Goal: Task Accomplishment & Management: Complete application form

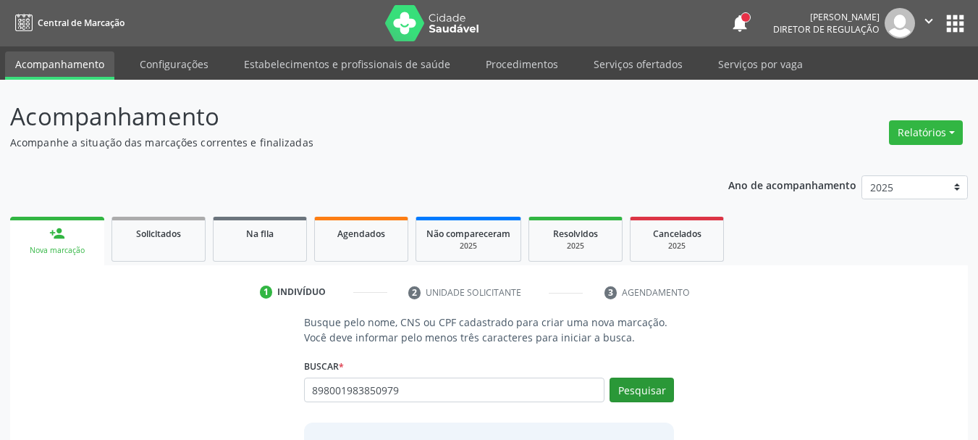
type input "898001983850979"
click at [650, 395] on button "Pesquisar" at bounding box center [642, 389] width 64 height 25
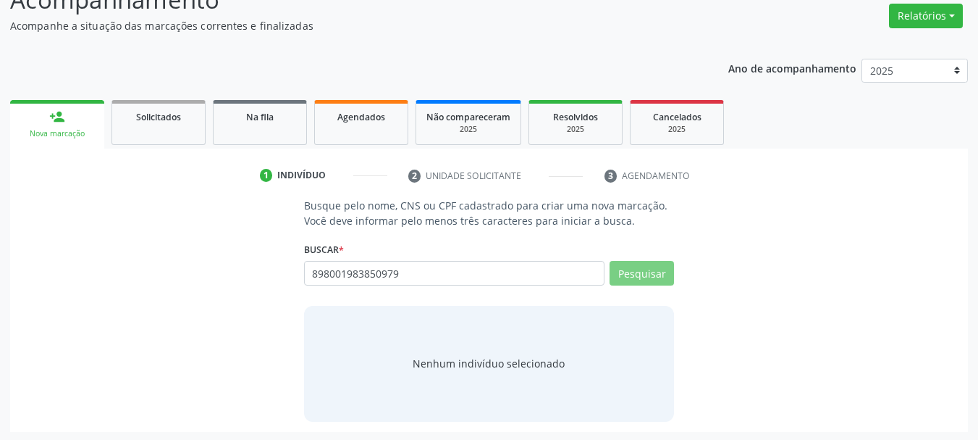
scroll to position [119, 0]
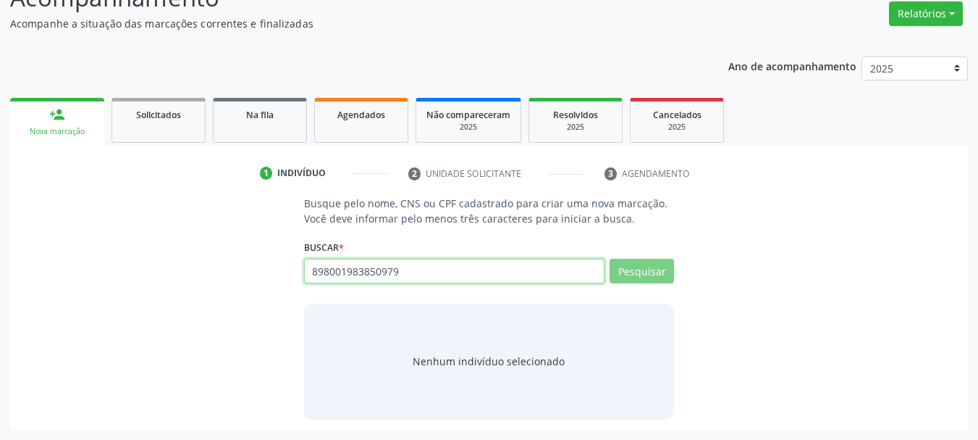
drag, startPoint x: 442, startPoint y: 271, endPoint x: 183, endPoint y: 266, distance: 258.6
click at [183, 266] on div "Busque pelo nome, CNS ou CPF cadastrado para criar uma nova marcação. Você deve…" at bounding box center [489, 307] width 938 height 223
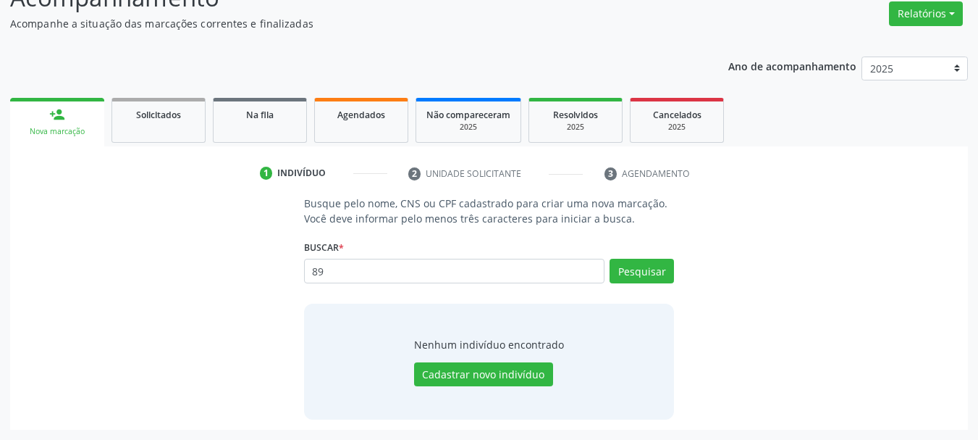
type input "8"
type input "72892080487"
click at [634, 272] on button "Pesquisar" at bounding box center [642, 271] width 64 height 25
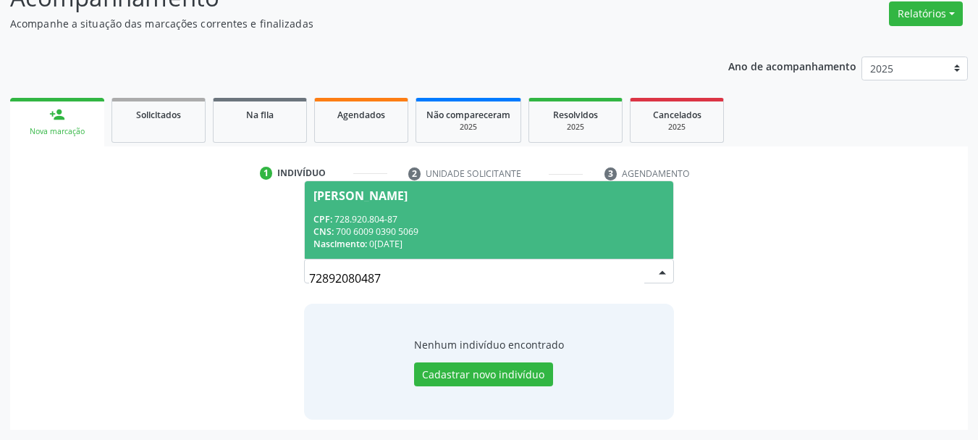
click at [421, 182] on span "[PERSON_NAME] CPF: 728.920.804-87 CNS: 700 6009 0390 5069 Nascimento: 0[DATE]" at bounding box center [489, 219] width 369 height 77
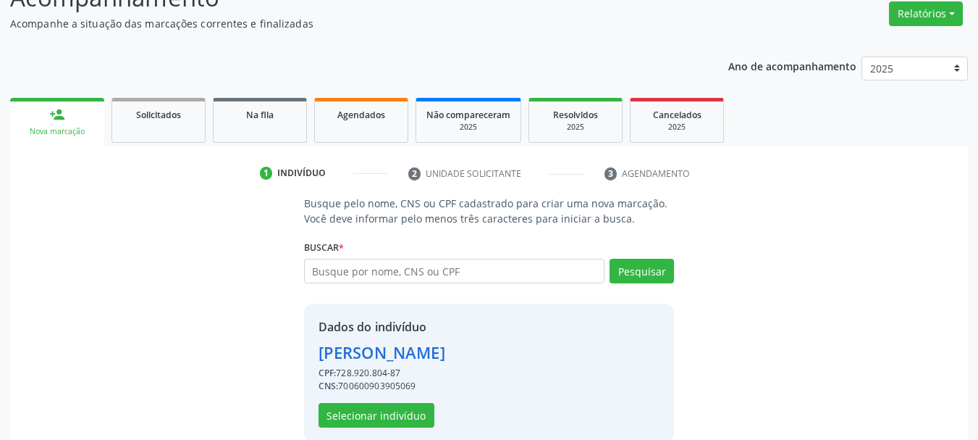
drag, startPoint x: 391, startPoint y: 431, endPoint x: 384, endPoint y: 428, distance: 7.8
click at [389, 432] on div "Dados do indivíduo [PERSON_NAME] CPF: 728.920.804-87 CNS: 700600903905069 Selec…" at bounding box center [489, 372] width 371 height 138
click at [384, 415] on button "Selecionar indivíduo" at bounding box center [377, 415] width 116 height 25
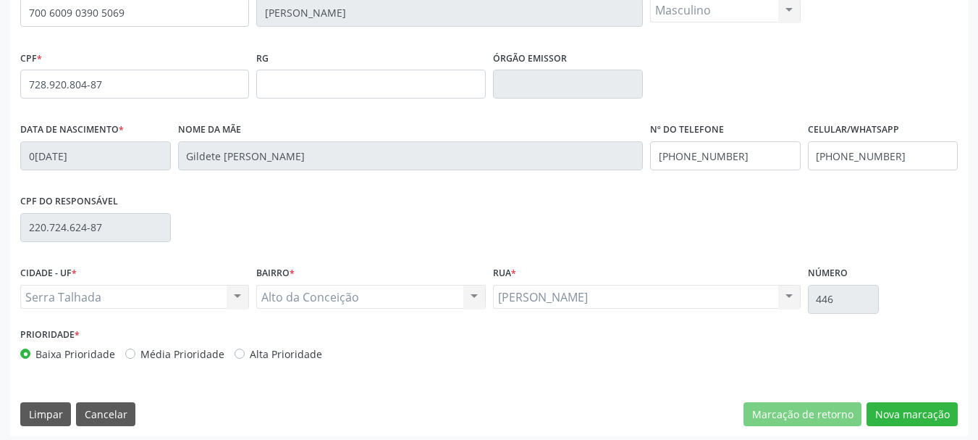
scroll to position [345, 0]
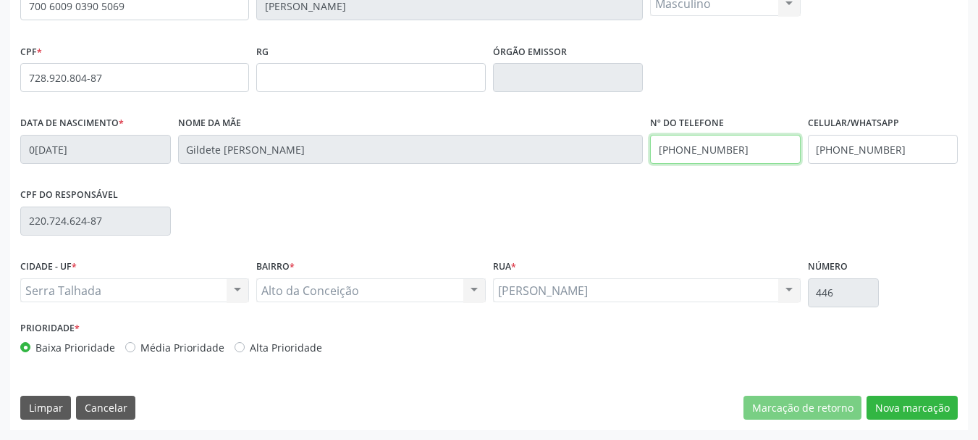
click at [416, 151] on div "Data de nascimento * 0[DATE] Nome da mãe [PERSON_NAME] Nº do Telefone [PHONE_NU…" at bounding box center [489, 148] width 945 height 72
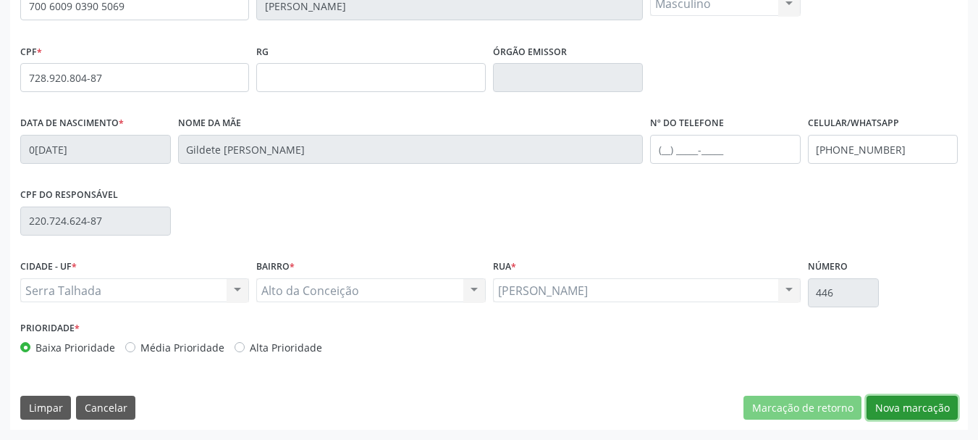
click at [933, 401] on button "Nova marcação" at bounding box center [912, 407] width 91 height 25
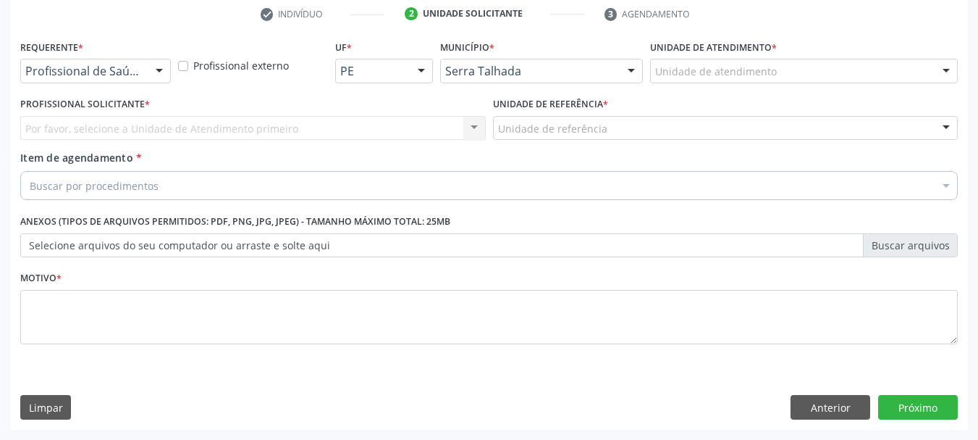
scroll to position [278, 0]
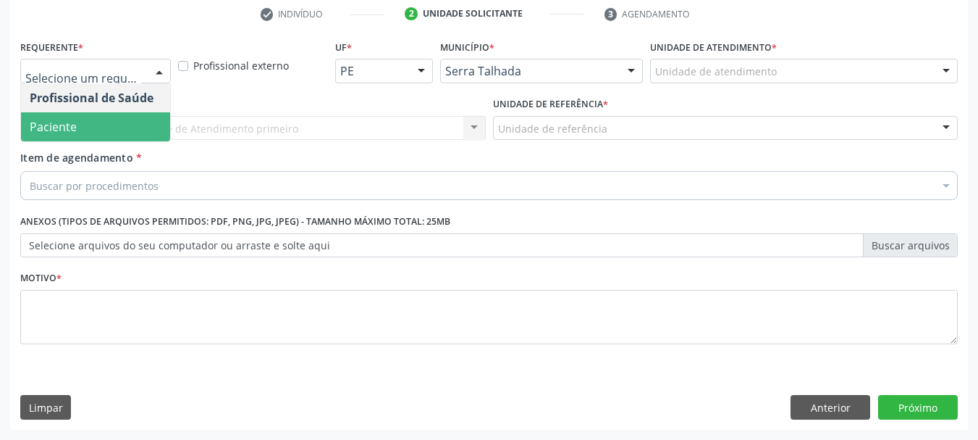
drag, startPoint x: 101, startPoint y: 126, endPoint x: 96, endPoint y: 121, distance: 7.7
click at [101, 126] on span "Paciente" at bounding box center [95, 126] width 149 height 29
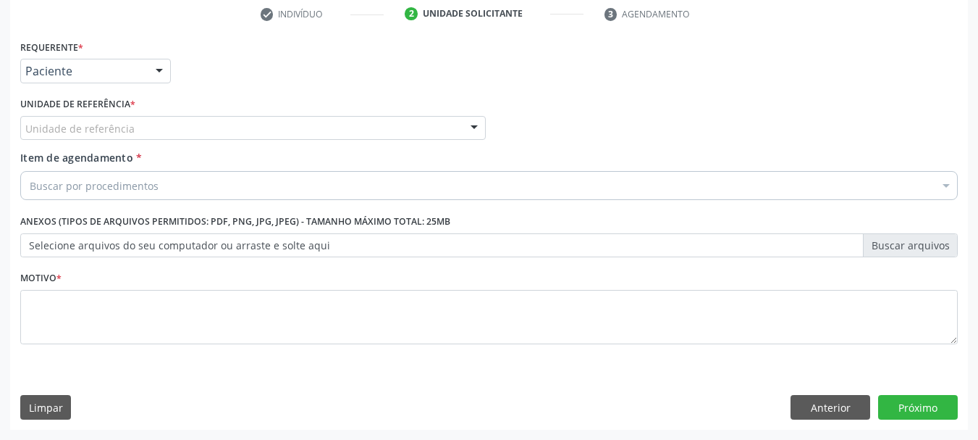
click at [88, 118] on div "Unidade de referência" at bounding box center [253, 128] width 466 height 25
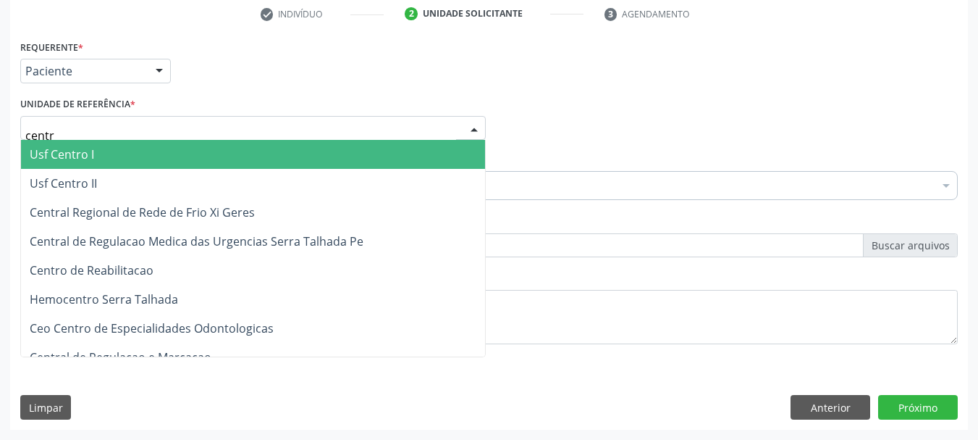
type input "centro"
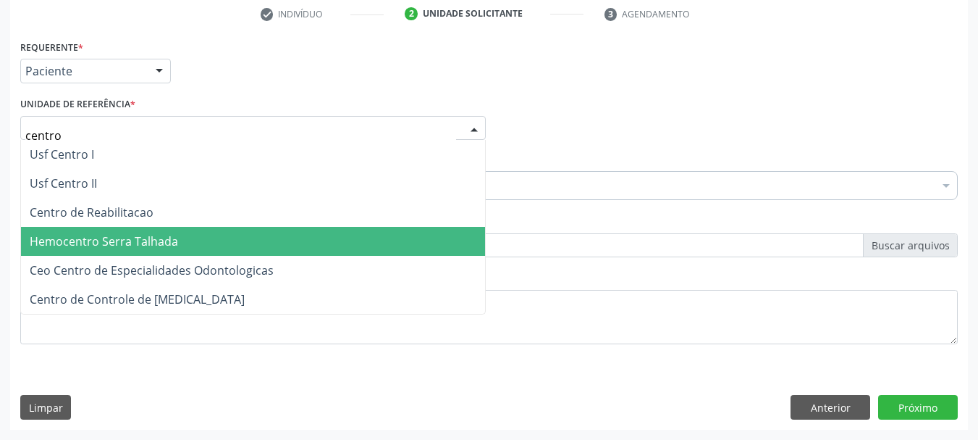
click at [62, 219] on span "Centro de Reabilitacao" at bounding box center [92, 212] width 124 height 16
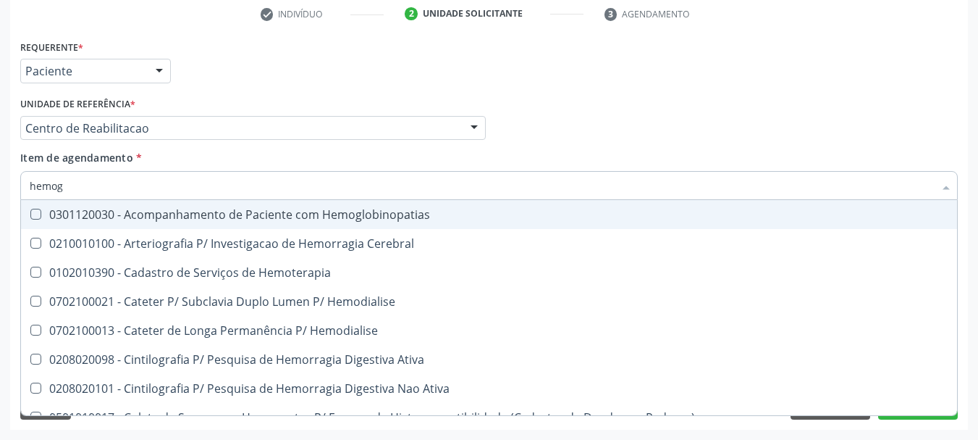
type input "hemogr"
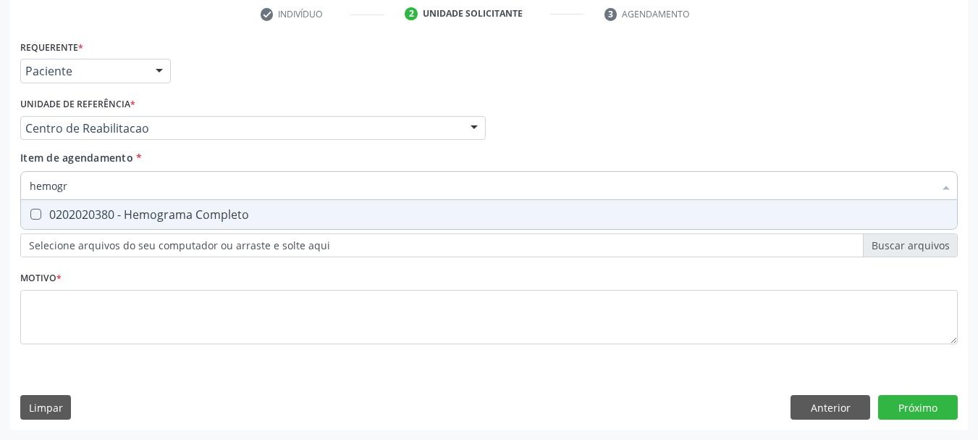
click at [98, 209] on div "0202020380 - Hemograma Completo" at bounding box center [489, 215] width 919 height 12
checkbox Completo "true"
type input "hemog"
checkbox Completo "false"
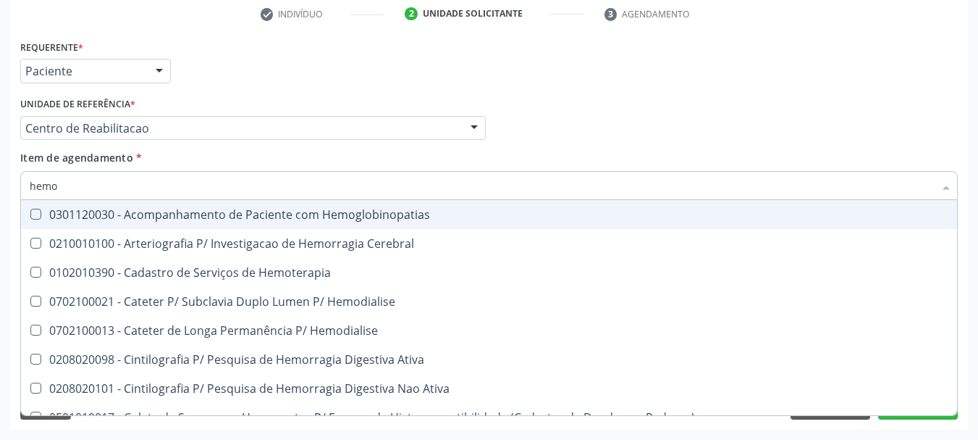
type input "hem"
checkbox Completo "false"
checkbox Elástica "true"
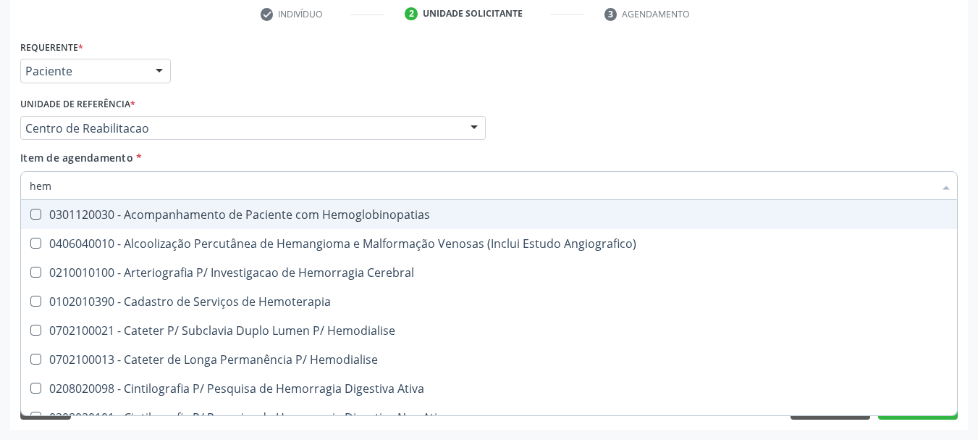
type input "he"
checkbox Completo "false"
checkbox Orgaos "true"
type input "h"
checkbox Orgaos "false"
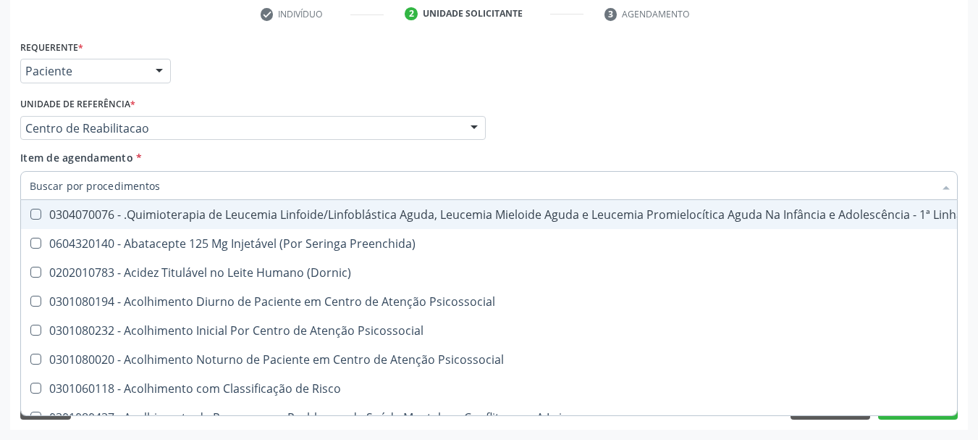
checkbox Completo "false"
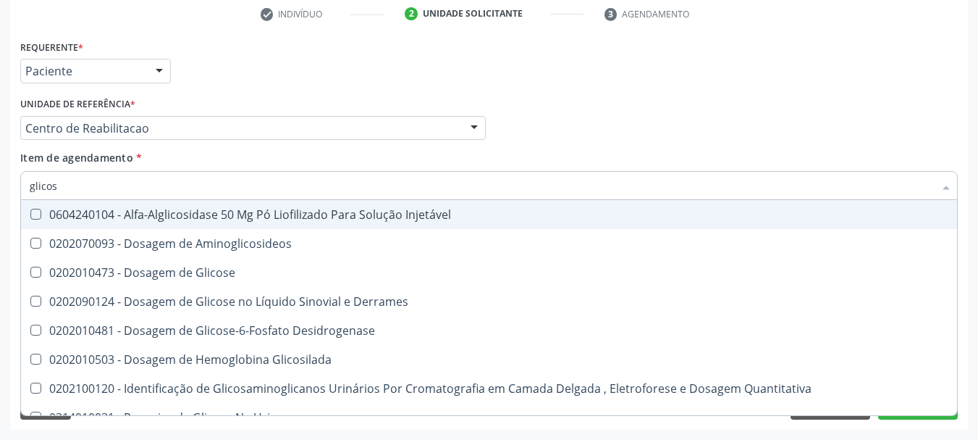
type input "glicose"
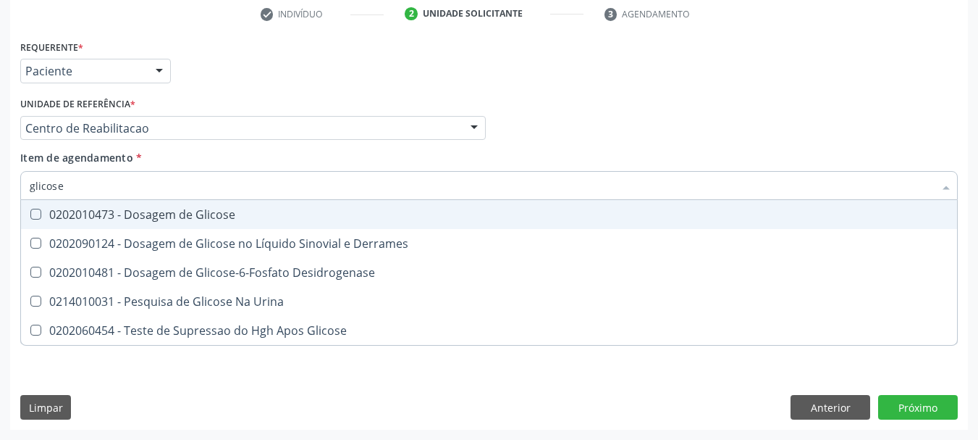
click at [98, 209] on div "0202010473 - Dosagem de Glicose" at bounding box center [489, 215] width 919 height 12
checkbox Glicose "true"
type input "glicos"
checkbox Glicose "false"
checkbox Desidrogenase "true"
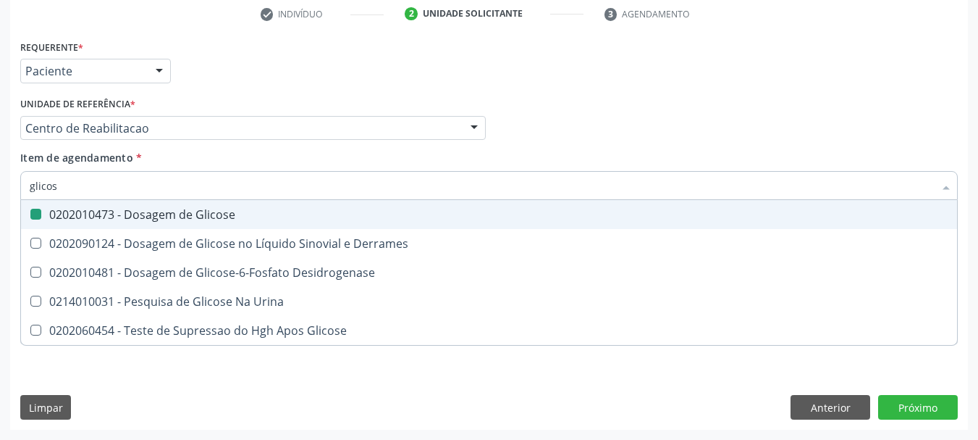
type input "glico"
checkbox Desidrogenase "false"
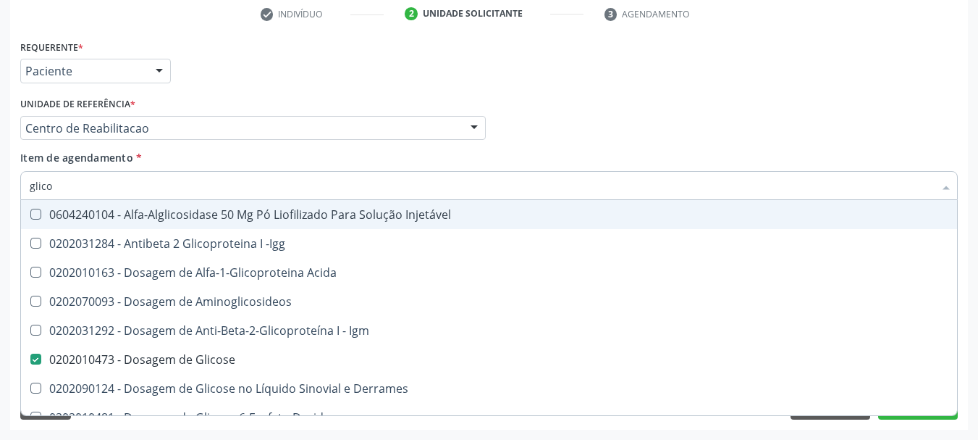
type input "glic"
checkbox Glicose "false"
checkbox Glicose "true"
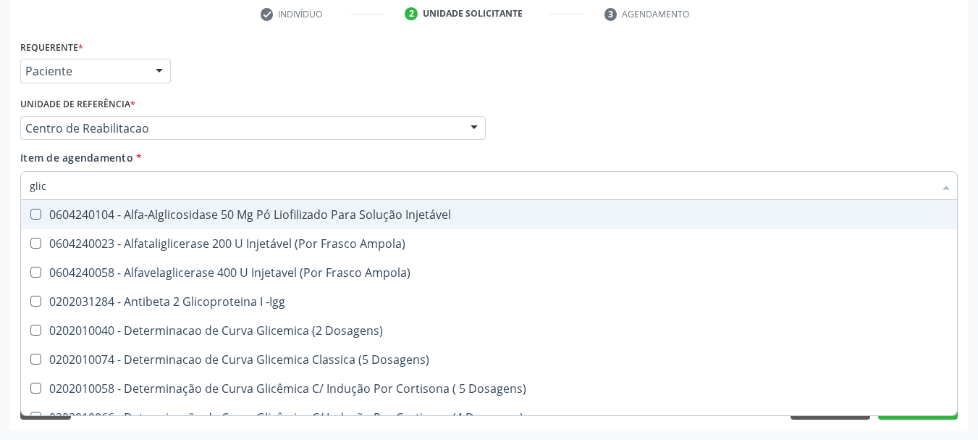
type input "gli"
checkbox Glicose "false"
checkbox Glicosilada "true"
type input "gl"
checkbox Glicosilada "false"
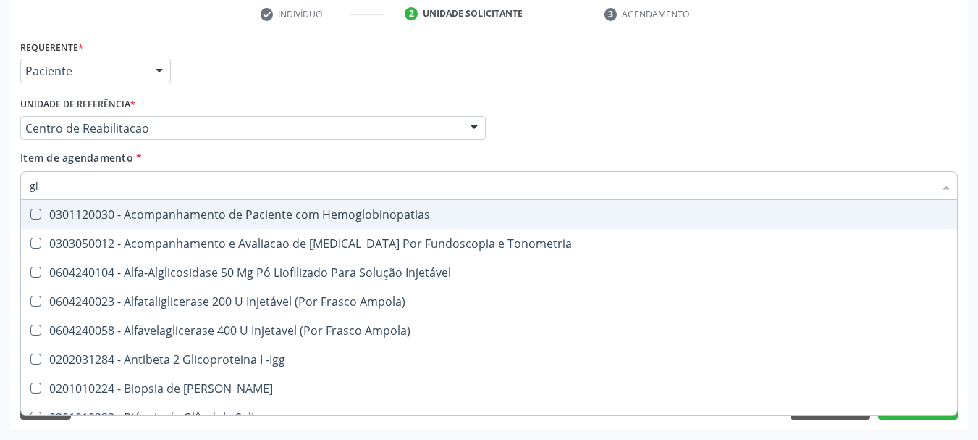
type input "g"
checkbox Glicose "false"
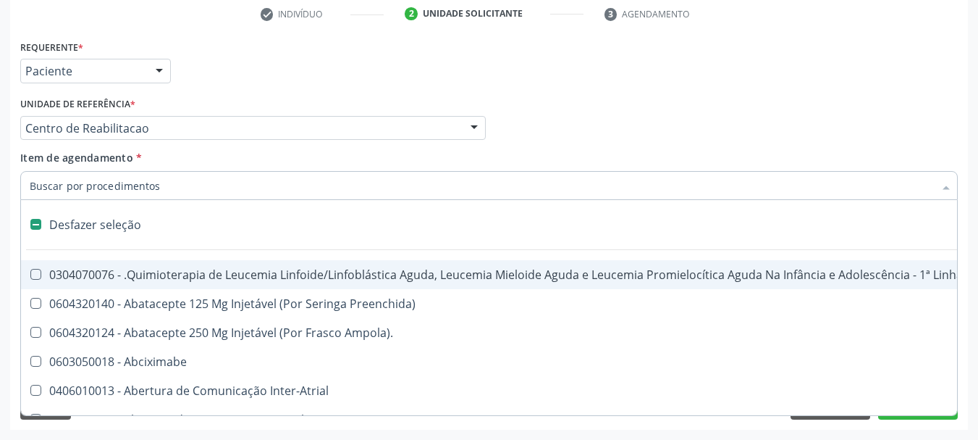
type input "g"
checkbox Capsula\) "true"
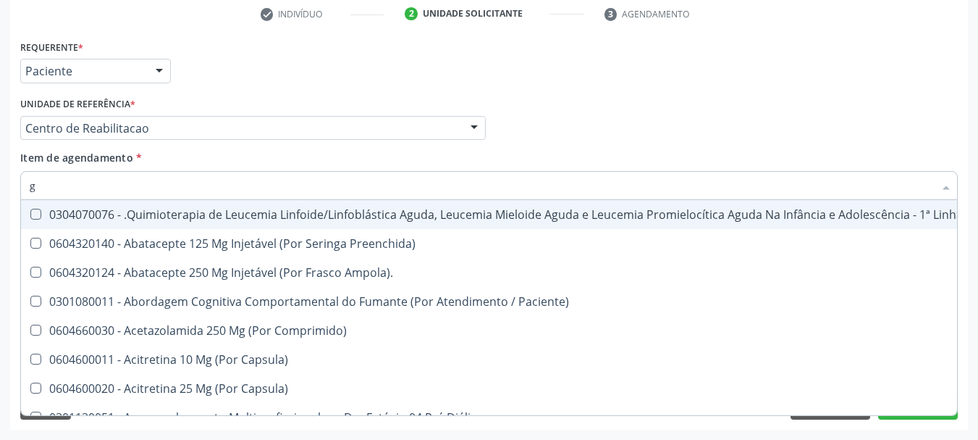
type input "gl"
checkbox Oftalmológica "true"
type input "gli"
checkbox Fígado "true"
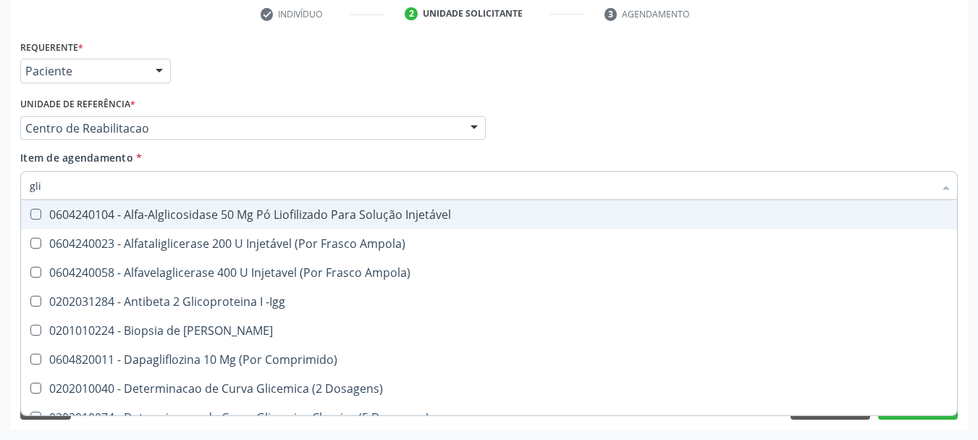
type input "glic"
checkbox Aminoglicosideos "true"
checkbox Glicose "false"
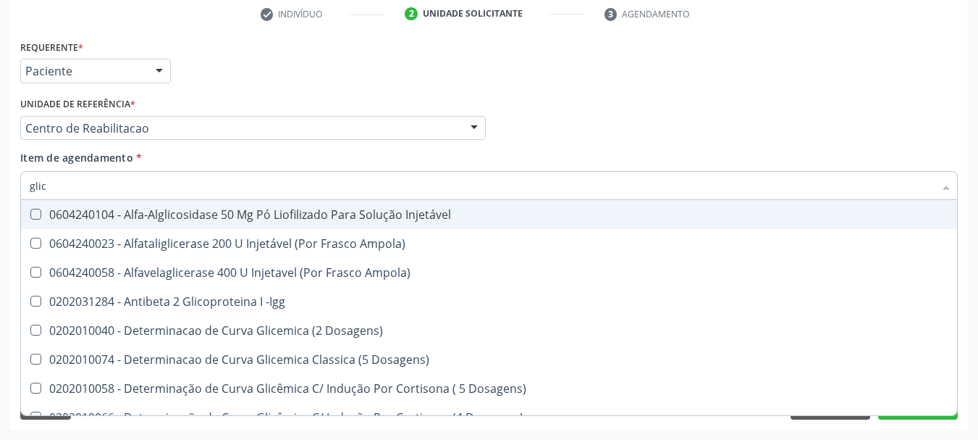
type input "glico"
checkbox Dosagens\) "true"
checkbox Glicose "false"
type input "glicos"
checkbox Ampola\) "true"
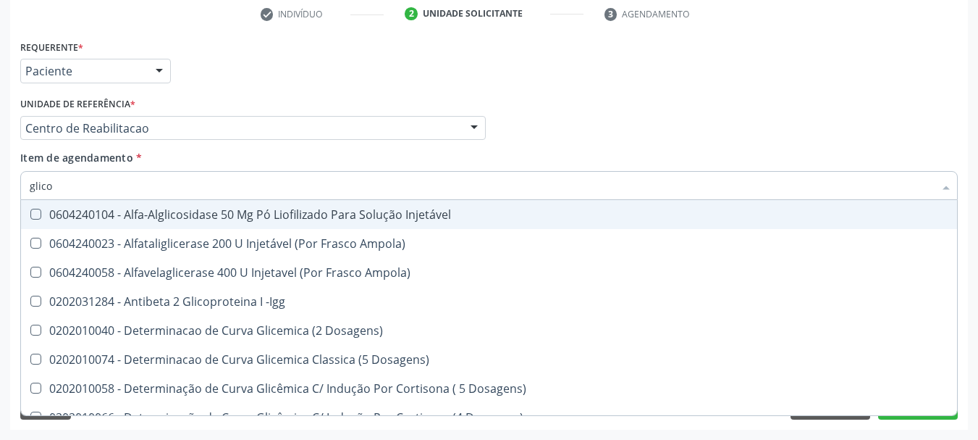
checkbox Dosagens\) "false"
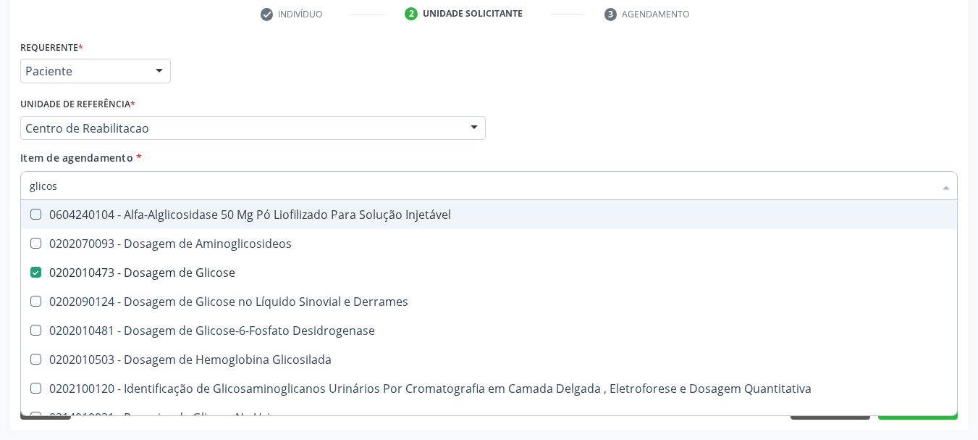
type input "glicosi"
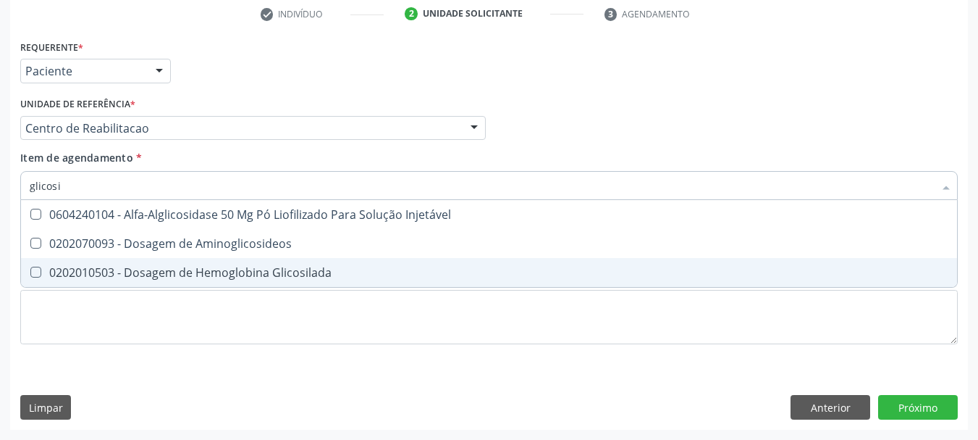
click at [116, 277] on div "0202010503 - Dosagem de Hemoglobina Glicosilada" at bounding box center [489, 273] width 919 height 12
checkbox Glicosilada "true"
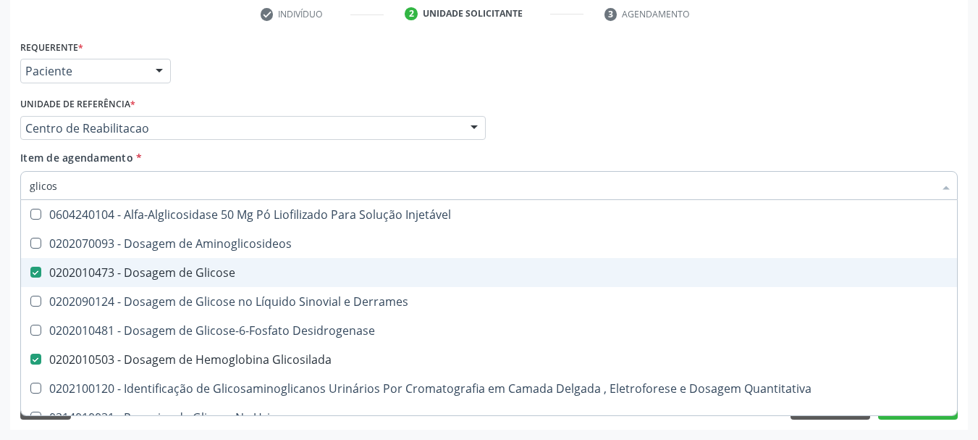
type input "glico"
checkbox Glicose "false"
checkbox Glicose "true"
type input "glic"
checkbox Glicosilada "false"
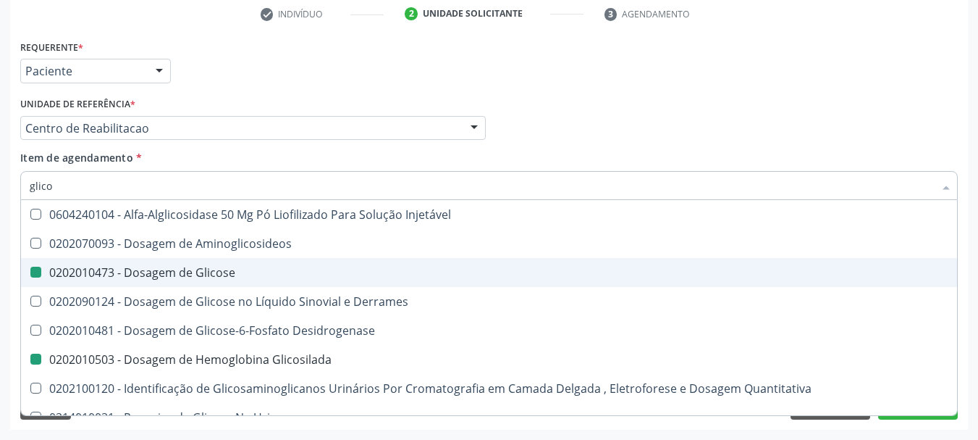
checkbox Glicose "false"
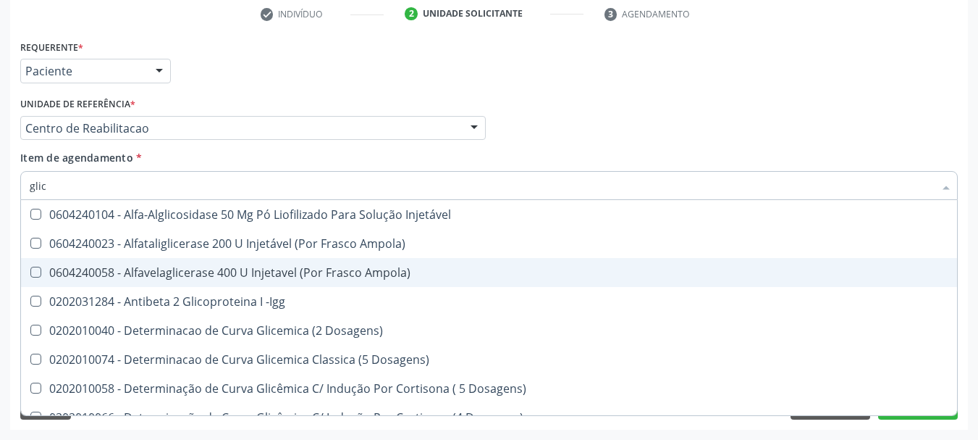
type input "gli"
checkbox Glicose "false"
checkbox Quantitativa "true"
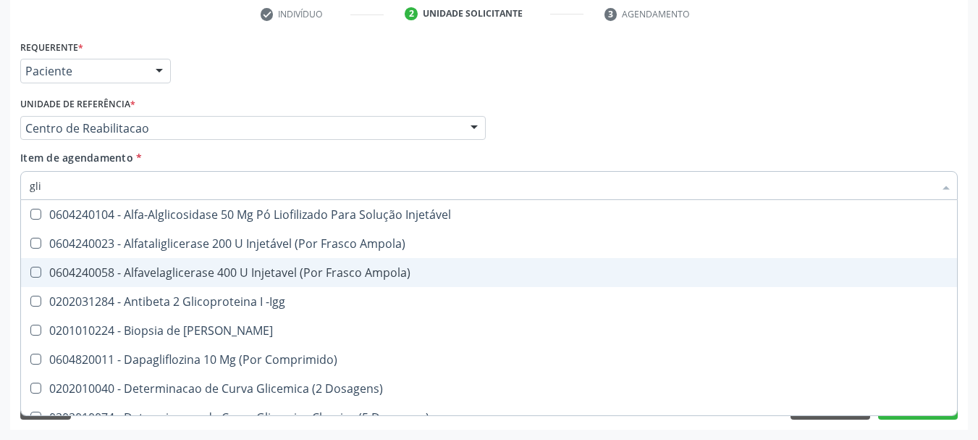
type input "gl"
checkbox Glicose "false"
checkbox Glicosilada "false"
type input "g"
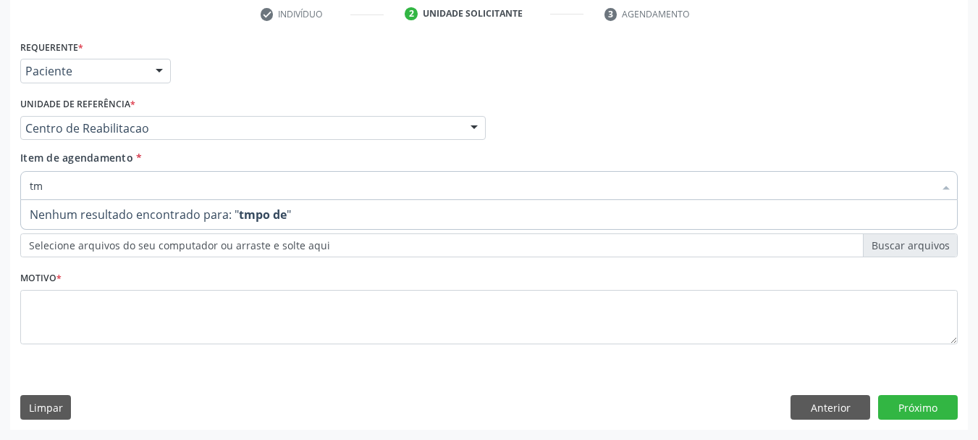
type input "t"
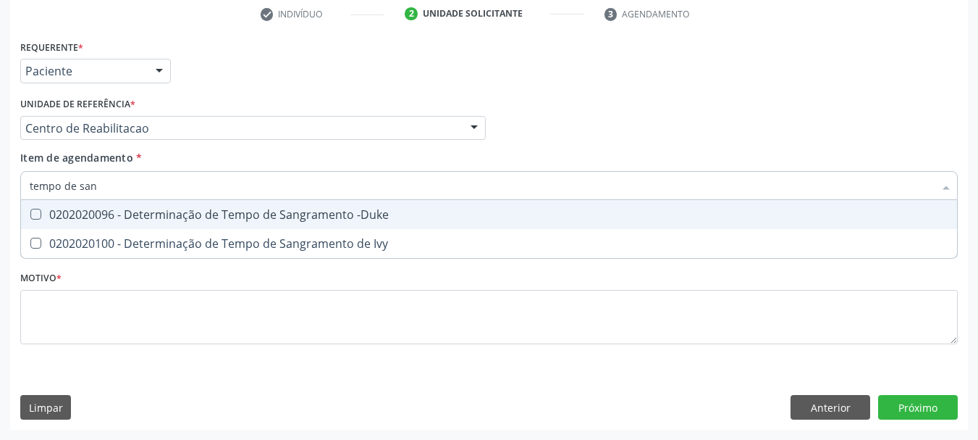
type input "tempo de sang"
click at [177, 220] on div "0202020096 - Determinação de Tempo de Sangramento -Duke" at bounding box center [489, 215] width 919 height 12
checkbox -Duke "true"
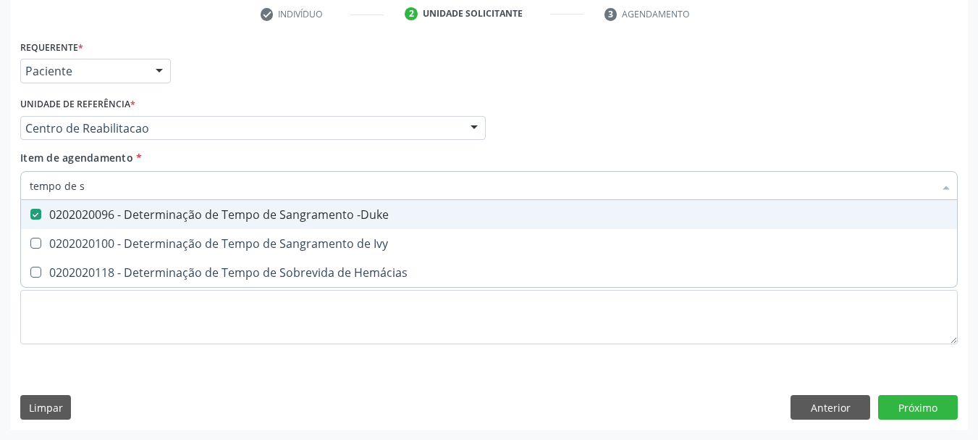
type input "tempo de"
checkbox -Duke "false"
checkbox Hemácias "true"
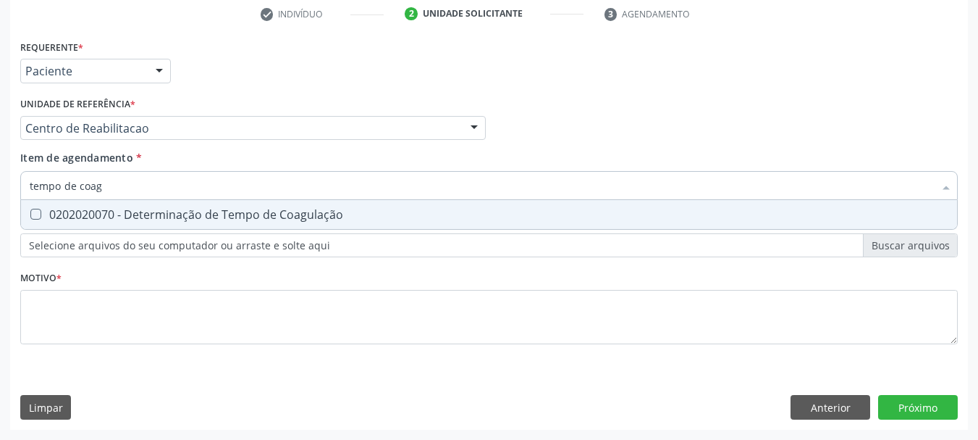
type input "tempo de coagu"
click at [177, 220] on div "0202020070 - Determinação de Tempo de Coagulação" at bounding box center [489, 215] width 919 height 12
checkbox Coagulação "true"
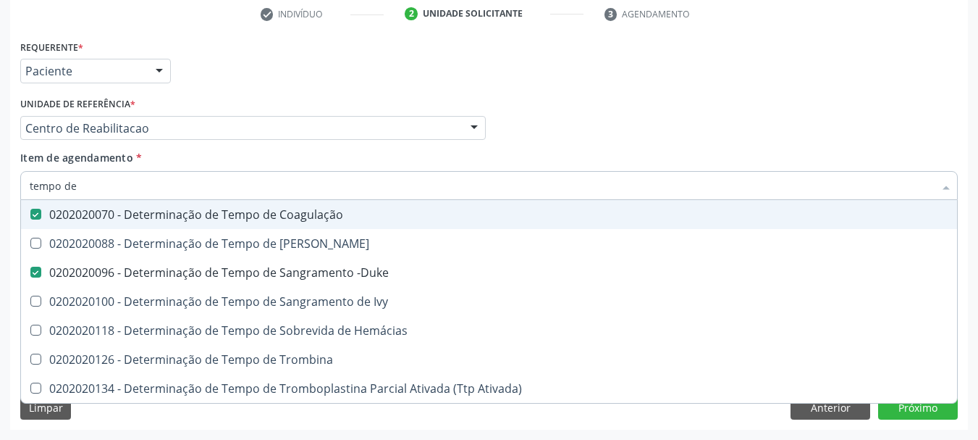
type input "tempo de s"
checkbox -Duke "false"
type input "t"
checkbox Coagulação "false"
checkbox -Duke "false"
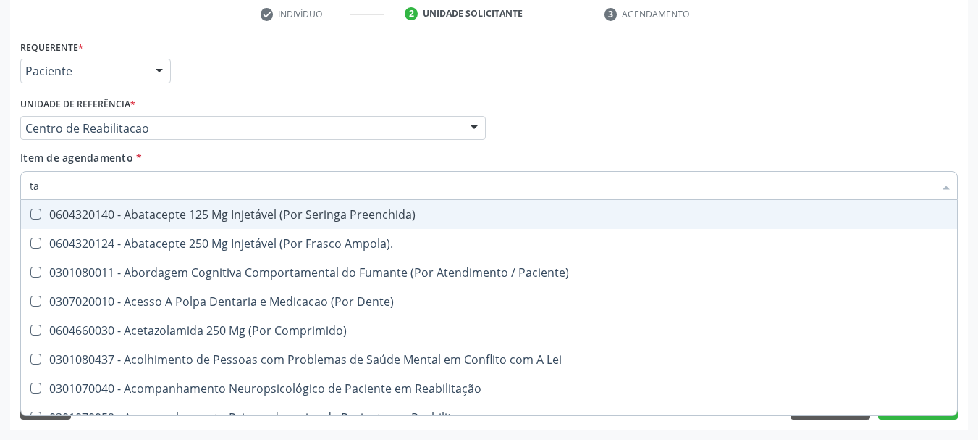
type input "tap"
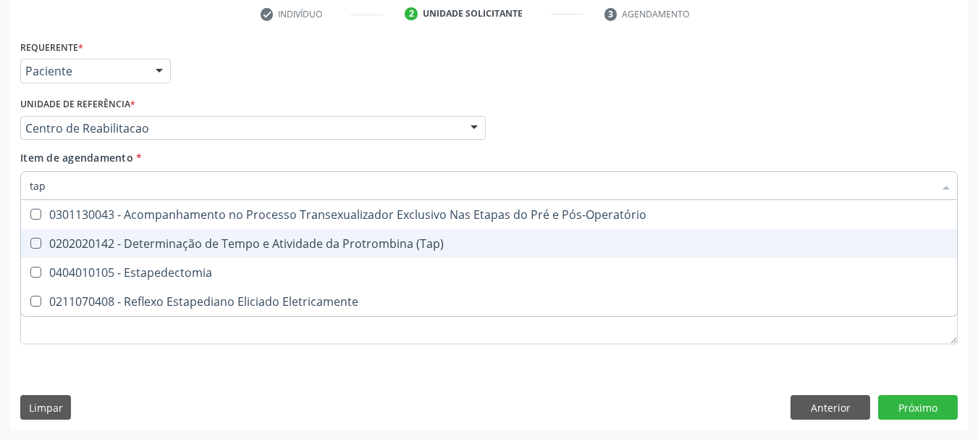
click at [173, 246] on div "0202020142 - Determinação de Tempo e Atividade da Protrombina (Tap)" at bounding box center [489, 244] width 919 height 12
checkbox \(Tap\) "true"
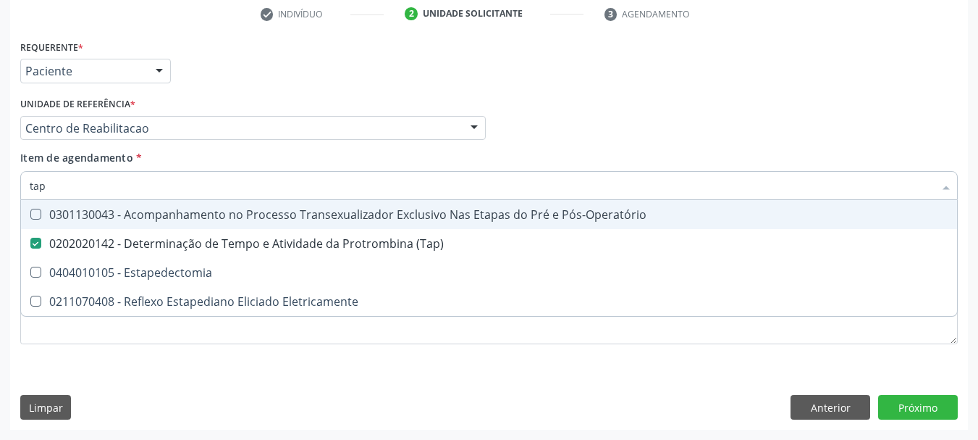
click at [705, 79] on div "Requerente * Paciente Profissional de Saúde Paciente Nenhum resultado encontrad…" at bounding box center [489, 64] width 945 height 56
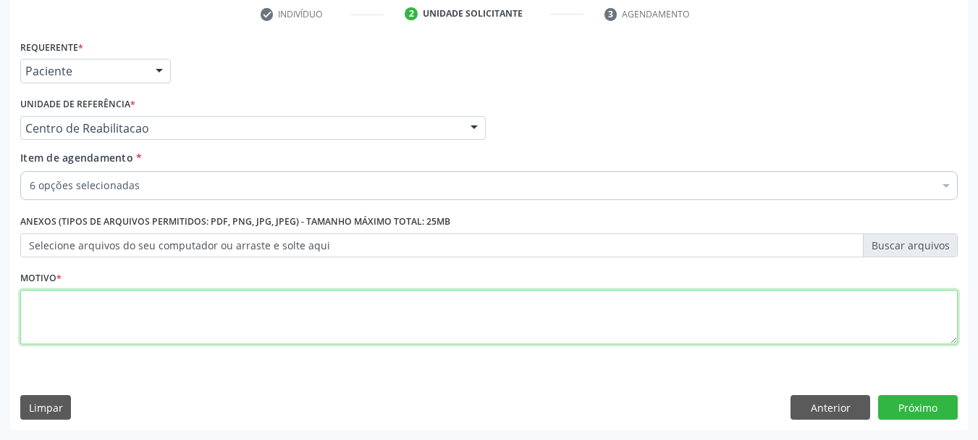
click at [210, 322] on textarea at bounding box center [489, 317] width 938 height 55
type textarea "..."
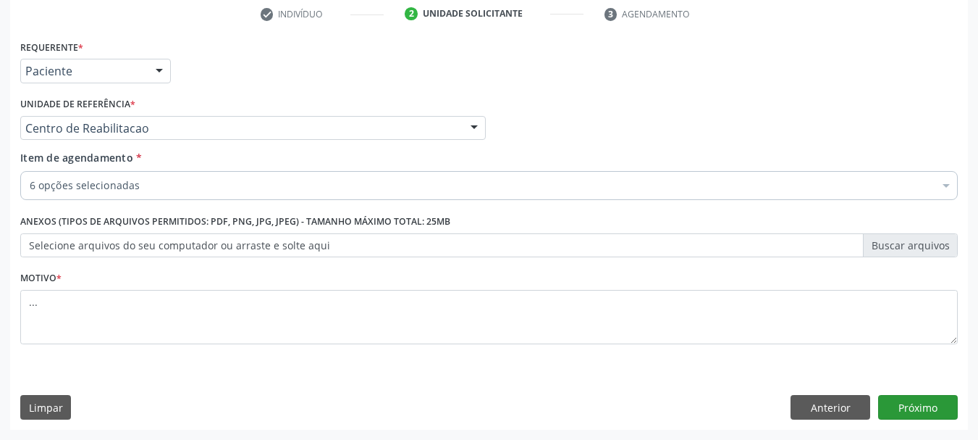
drag, startPoint x: 931, startPoint y: 394, endPoint x: 918, endPoint y: 408, distance: 18.5
click at [920, 406] on div "Requerente * Paciente Profissional de Saúde Paciente Nenhum resultado encontrad…" at bounding box center [489, 232] width 958 height 393
click at [921, 406] on button "Próximo" at bounding box center [918, 407] width 80 height 25
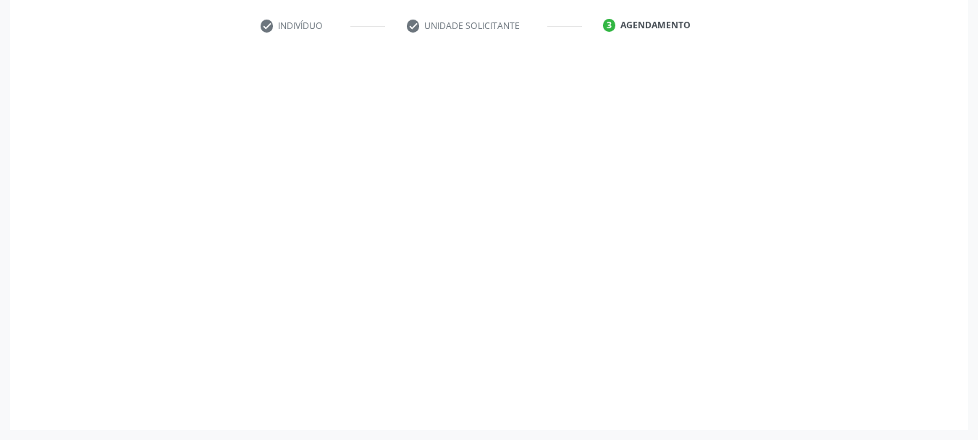
scroll to position [267, 0]
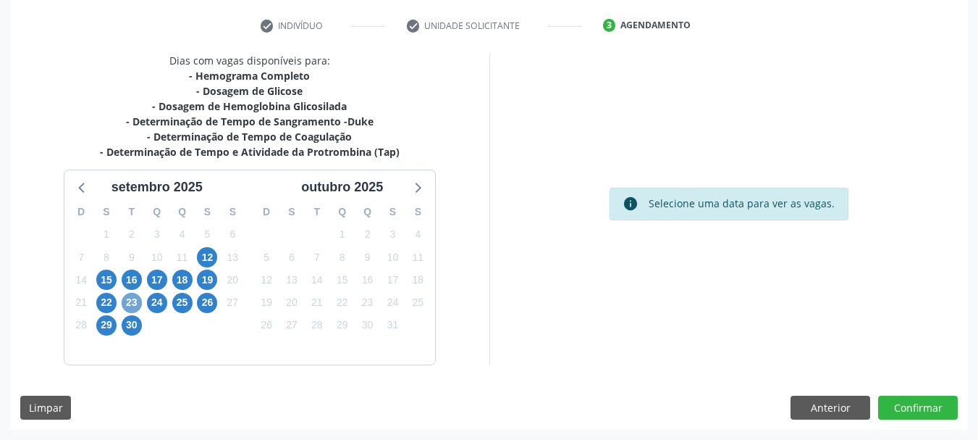
click at [132, 293] on span "23" at bounding box center [132, 303] width 20 height 20
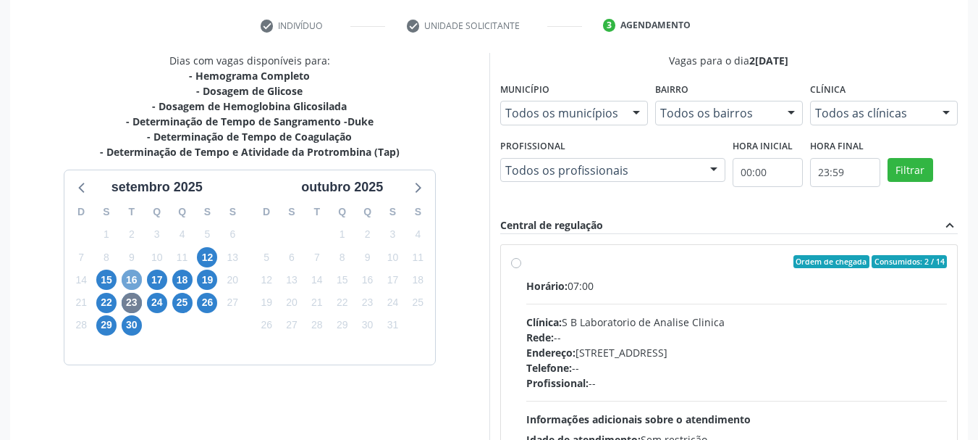
click at [127, 276] on span "16" at bounding box center [132, 279] width 20 height 20
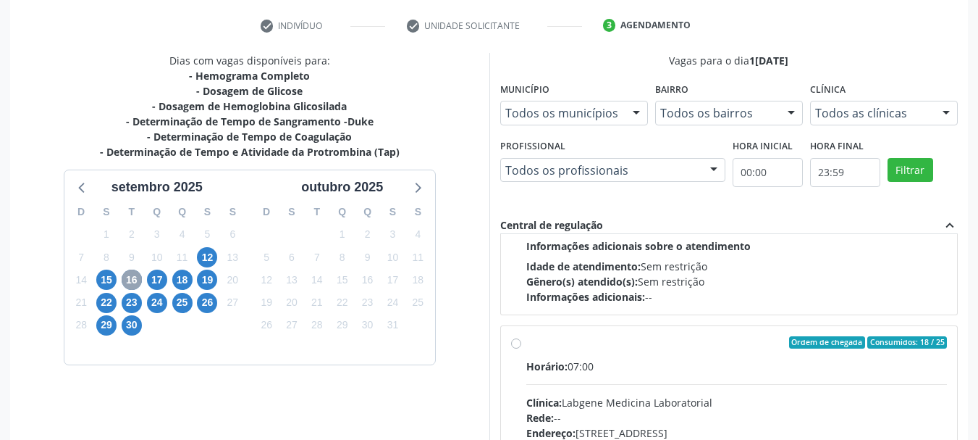
scroll to position [228, 0]
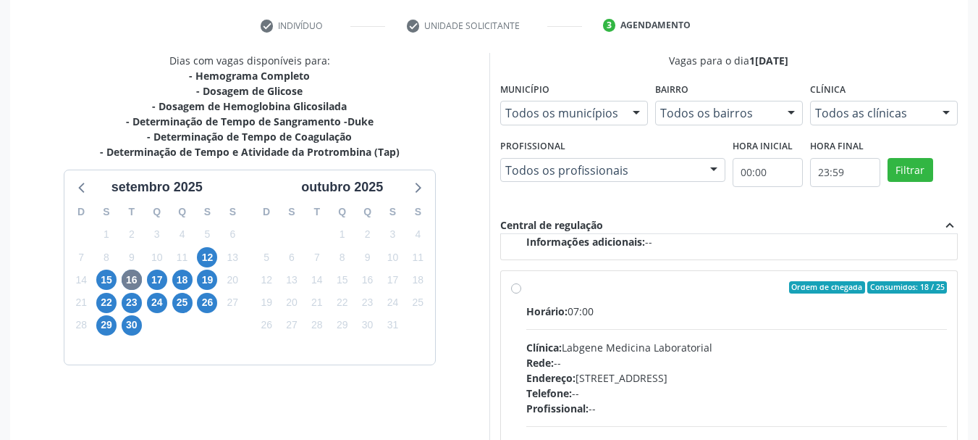
click at [527, 288] on label "Ordem de chegada Consumidos: 18 / 25 Horário: 07:00 Clínica: Labgene Medicina L…" at bounding box center [738, 392] width 422 height 222
click at [511, 288] on input "Ordem de chegada Consumidos: 18 / 25 Horário: 07:00 Clínica: Labgene Medicina L…" at bounding box center [516, 287] width 10 height 13
radio input "true"
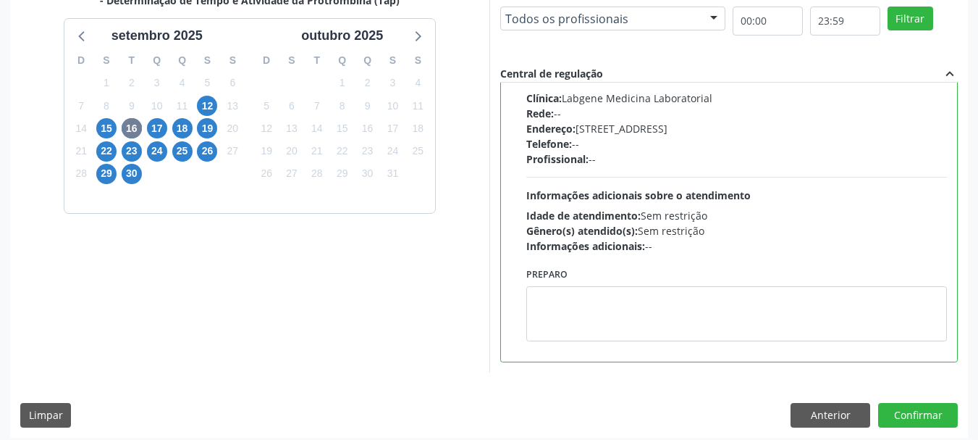
scroll to position [426, 0]
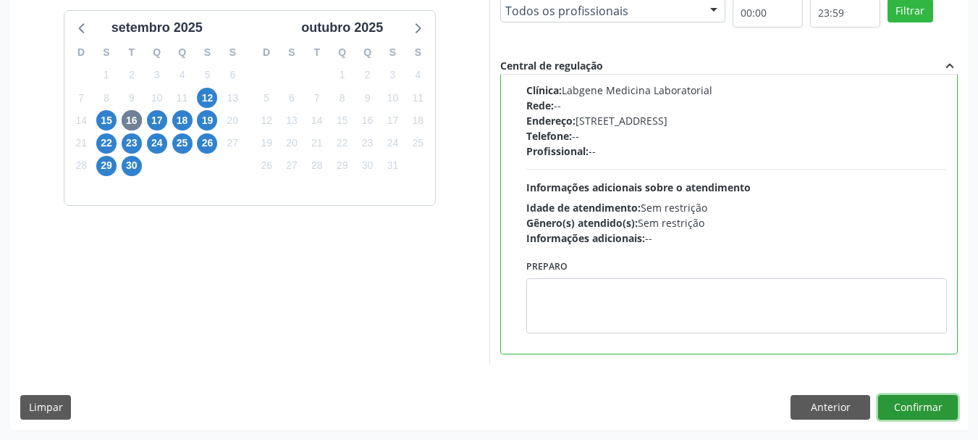
click at [920, 408] on button "Confirmar" at bounding box center [918, 407] width 80 height 25
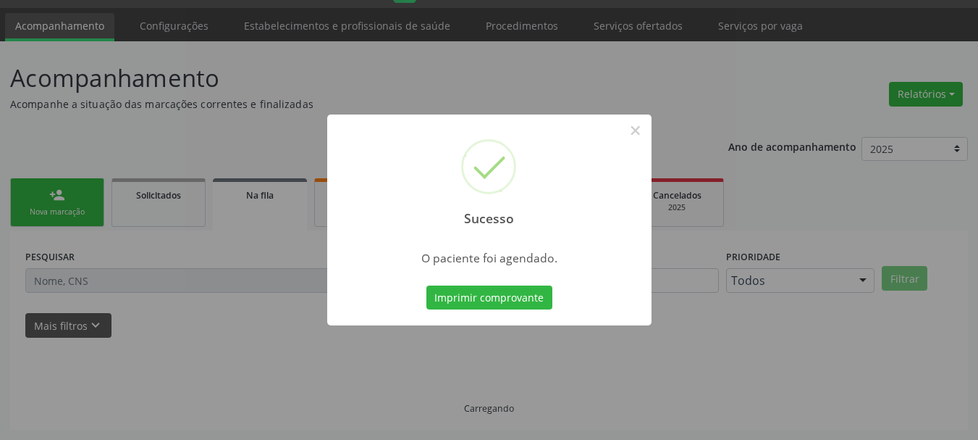
scroll to position [38, 0]
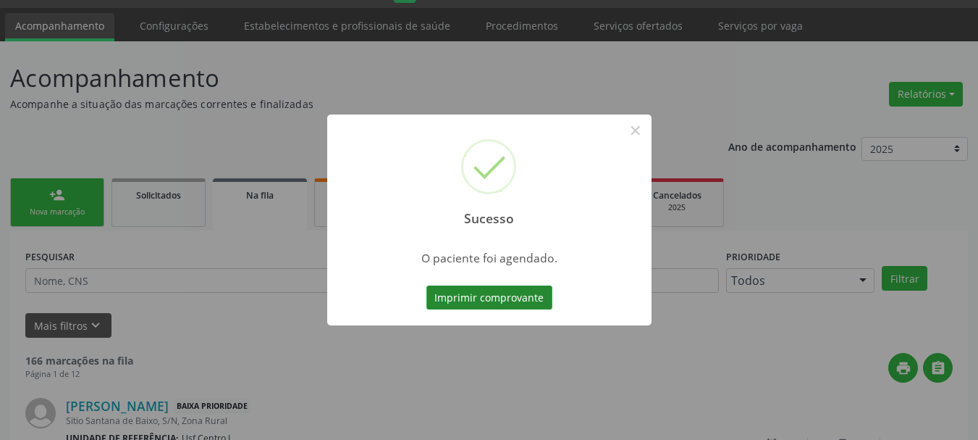
click at [496, 296] on button "Imprimir comprovante" at bounding box center [490, 297] width 126 height 25
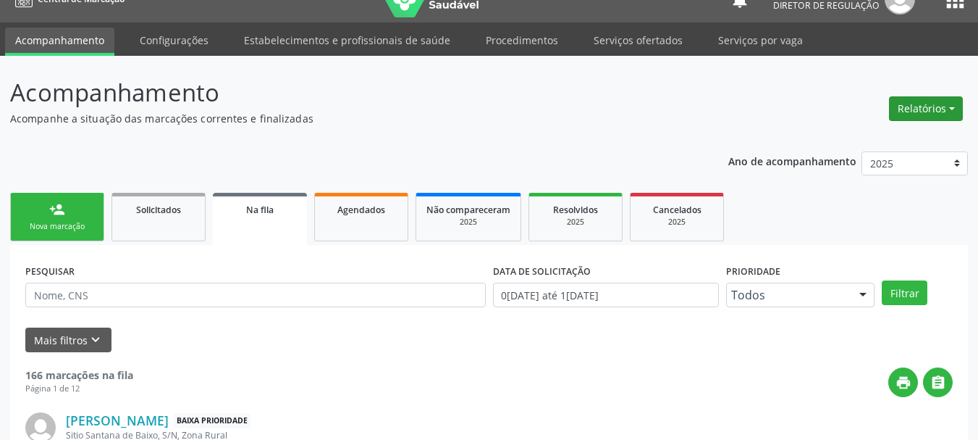
scroll to position [0, 0]
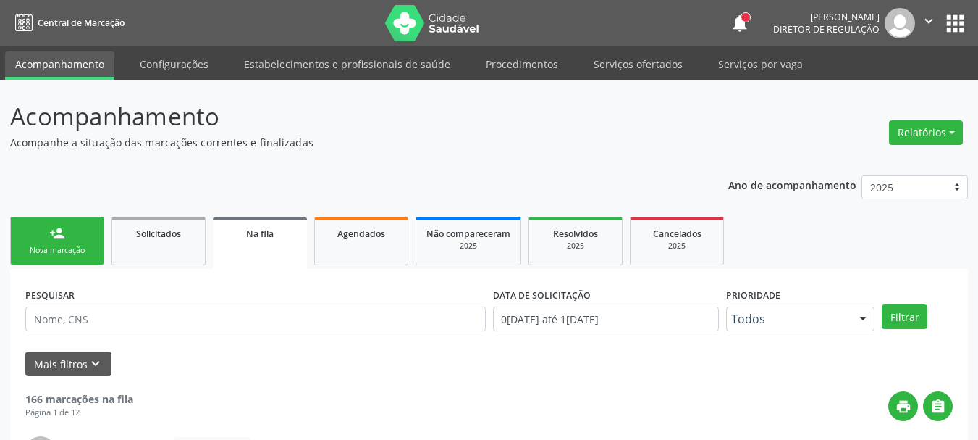
click at [967, 27] on button "apps" at bounding box center [955, 23] width 25 height 25
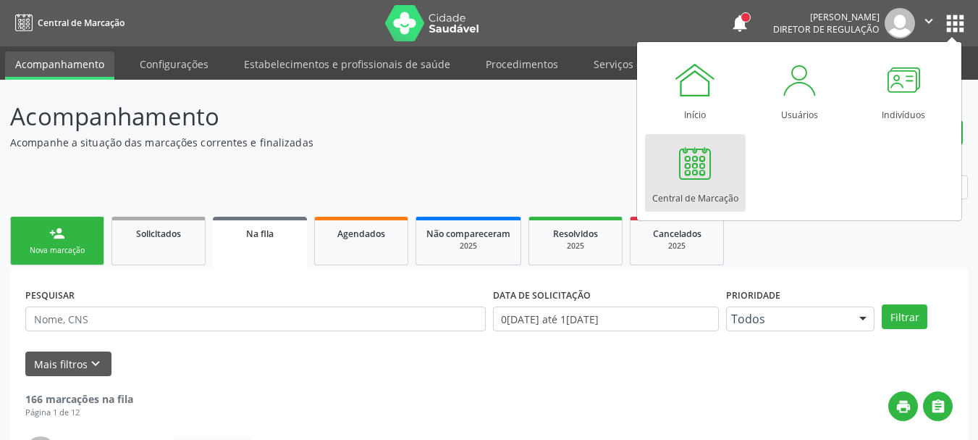
click at [697, 168] on div at bounding box center [695, 162] width 43 height 43
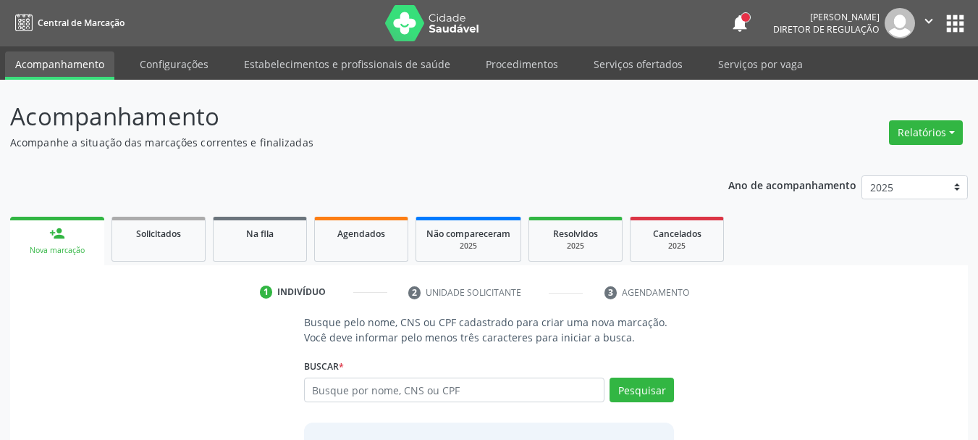
click at [363, 389] on input "text" at bounding box center [454, 389] width 301 height 25
type input "163972018060003"
click at [661, 393] on button "Pesquisar" at bounding box center [642, 389] width 64 height 25
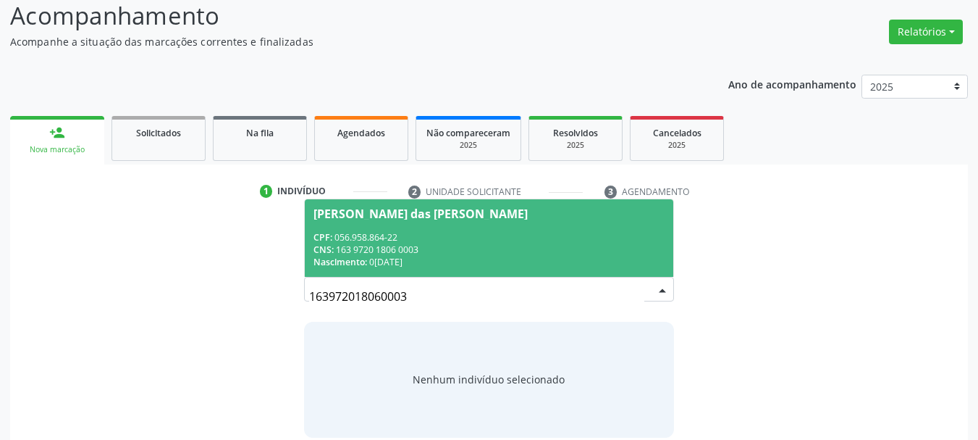
scroll to position [119, 0]
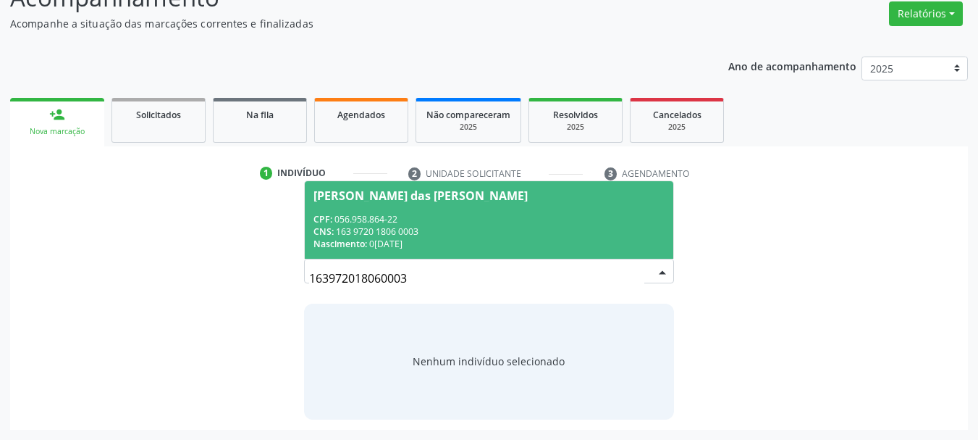
click at [493, 226] on div "CNS: 163 9720 1806 0003" at bounding box center [490, 231] width 352 height 12
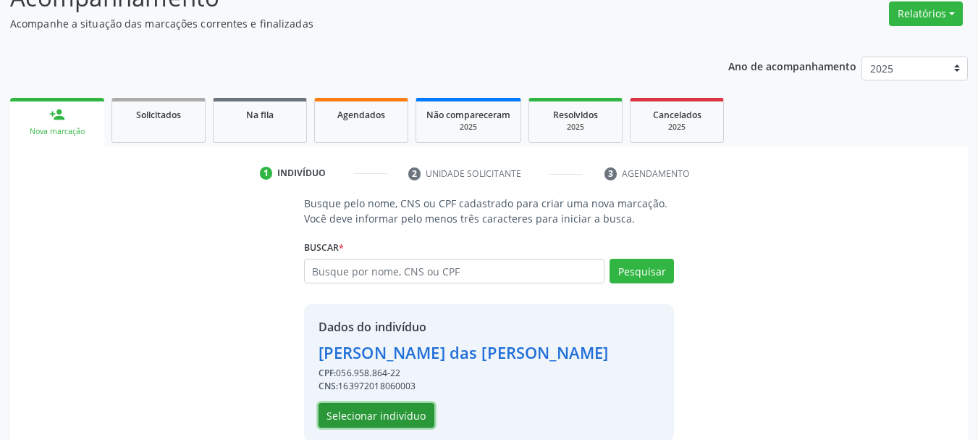
click at [363, 424] on button "Selecionar indivíduo" at bounding box center [377, 415] width 116 height 25
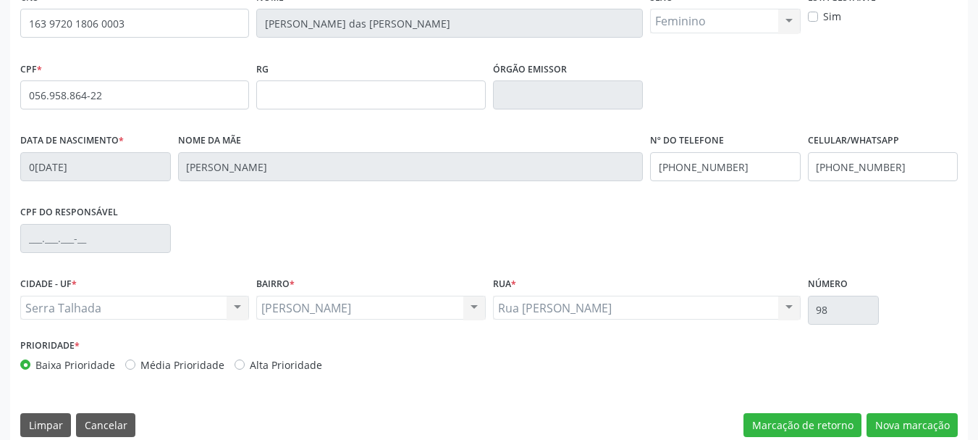
scroll to position [336, 0]
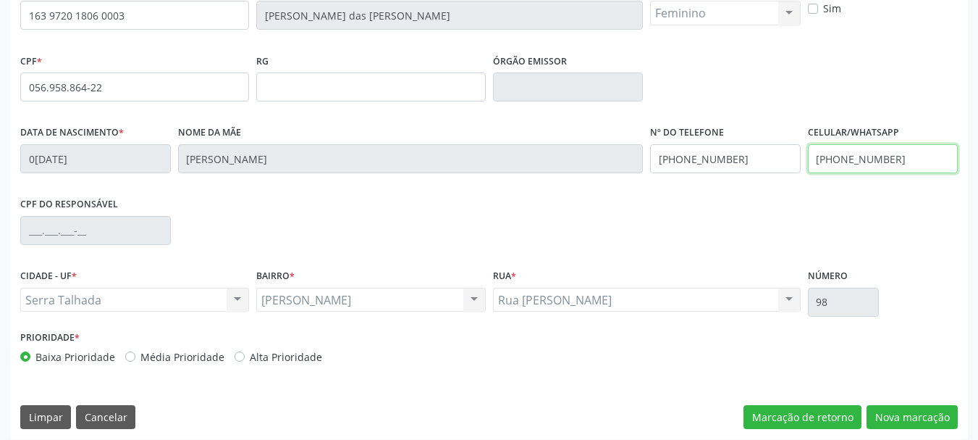
drag, startPoint x: 915, startPoint y: 154, endPoint x: 698, endPoint y: 162, distance: 216.7
click at [698, 162] on div "Data de nascimento * 02/05/1977 Nome da mãe Joao Salviano dos Santos Nº do Tele…" at bounding box center [489, 158] width 945 height 72
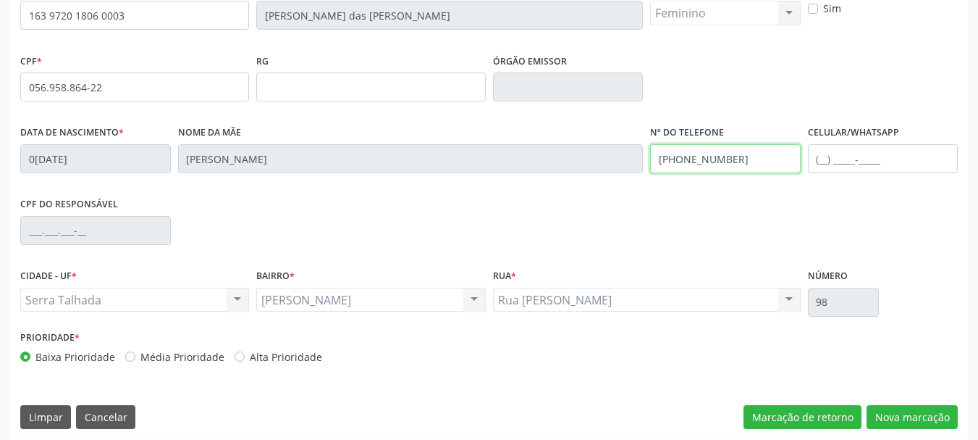
drag, startPoint x: 756, startPoint y: 159, endPoint x: 580, endPoint y: 205, distance: 182.0
click at [526, 175] on div "Data de nascimento * 02/05/1977 Nome da mãe Joao Salviano dos Santos Nº do Tele…" at bounding box center [489, 158] width 945 height 72
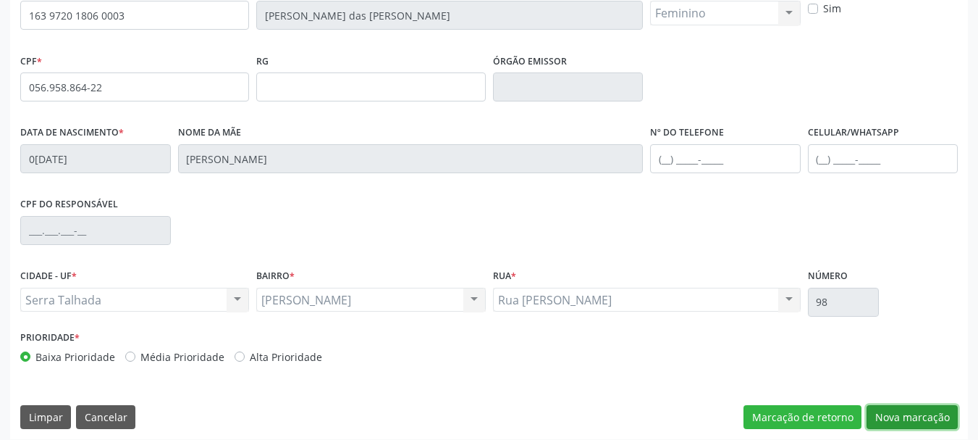
click at [939, 411] on button "Nova marcação" at bounding box center [912, 417] width 91 height 25
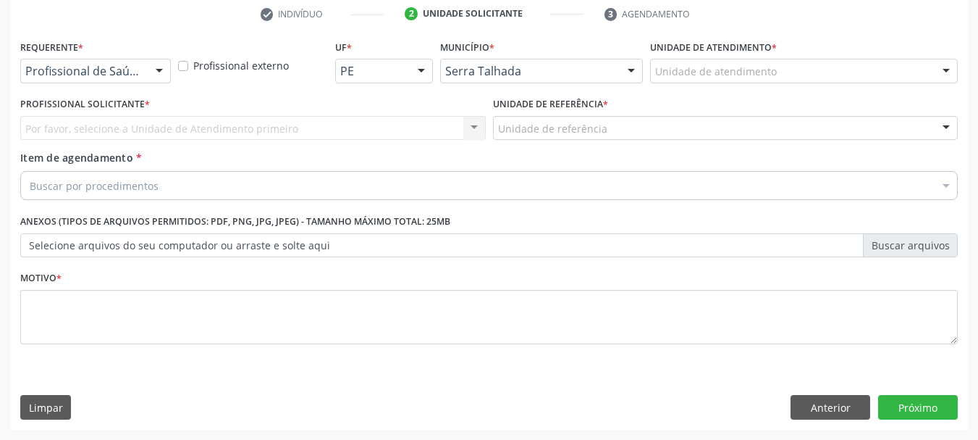
scroll to position [278, 0]
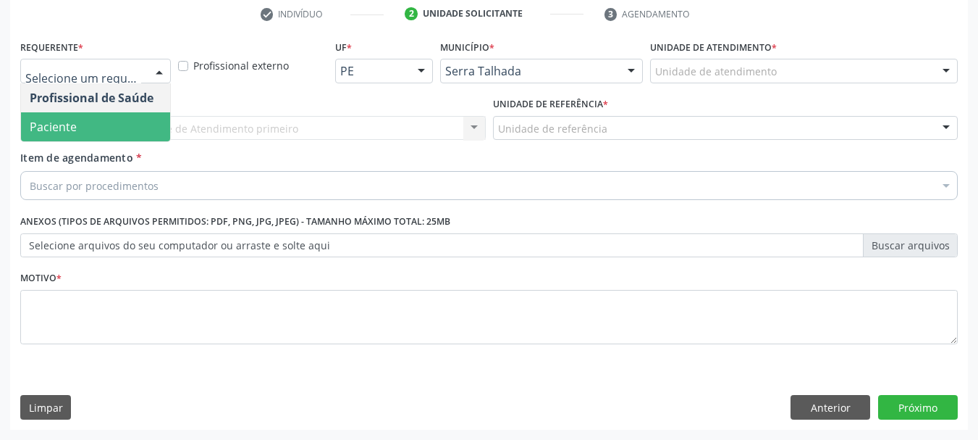
drag, startPoint x: 80, startPoint y: 122, endPoint x: 73, endPoint y: 137, distance: 16.2
click at [80, 122] on span "Paciente" at bounding box center [95, 126] width 149 height 29
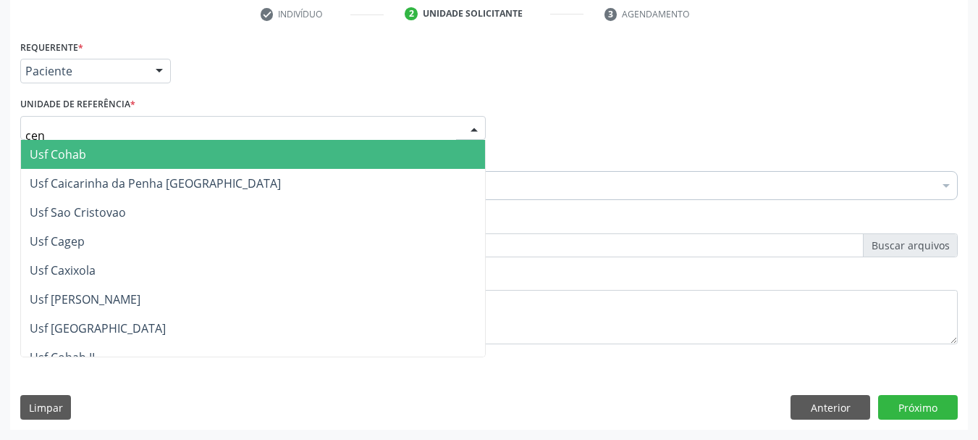
type input "cent"
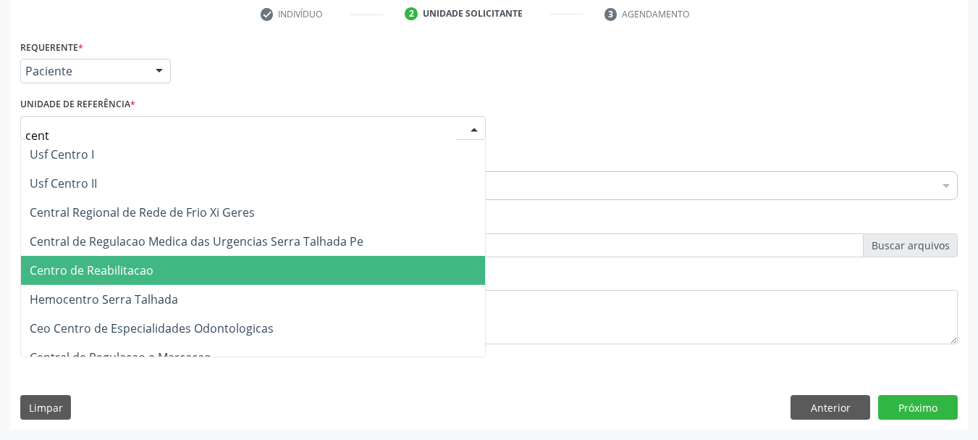
click at [119, 277] on span "Centro de Reabilitacao" at bounding box center [92, 270] width 124 height 16
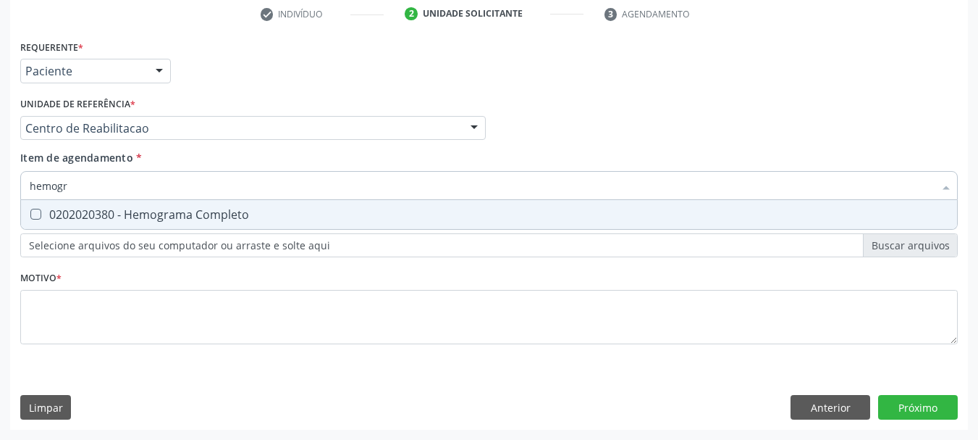
type input "hemogra"
click at [130, 204] on span "0202020380 - Hemograma Completo" at bounding box center [489, 214] width 936 height 29
checkbox Completo "true"
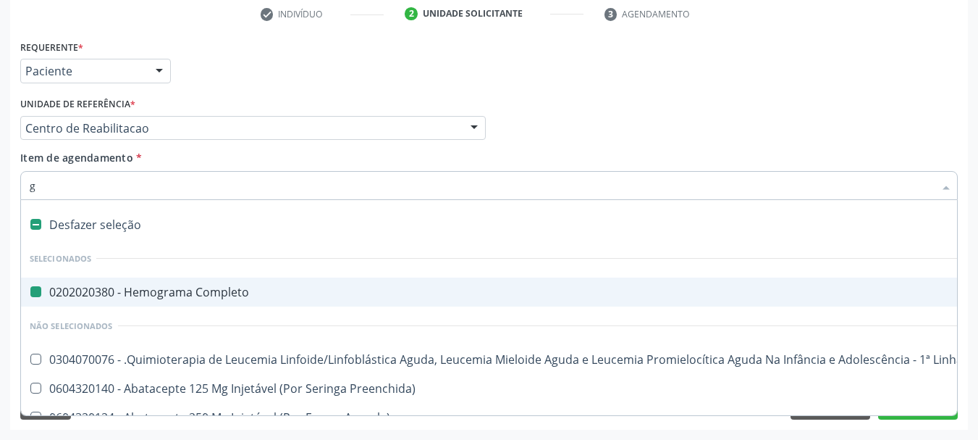
type input "gl"
checkbox Completo "false"
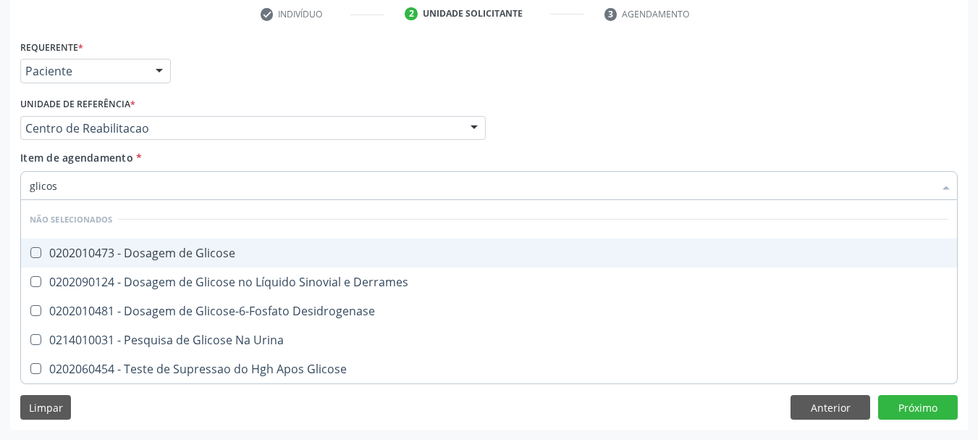
type input "glicose"
click at [199, 265] on span "0202010473 - Dosagem de Glicose" at bounding box center [489, 252] width 936 height 29
checkbox Glicose "true"
type input "glicos"
checkbox Glicose "false"
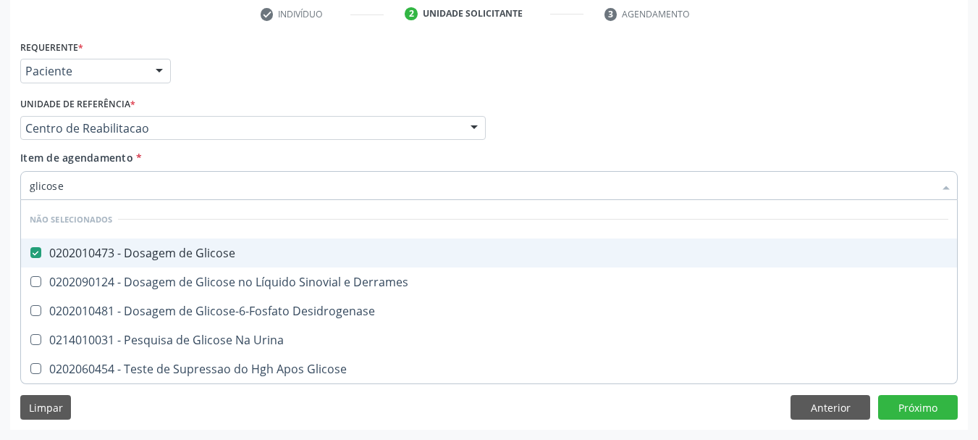
checkbox Desidrogenase "true"
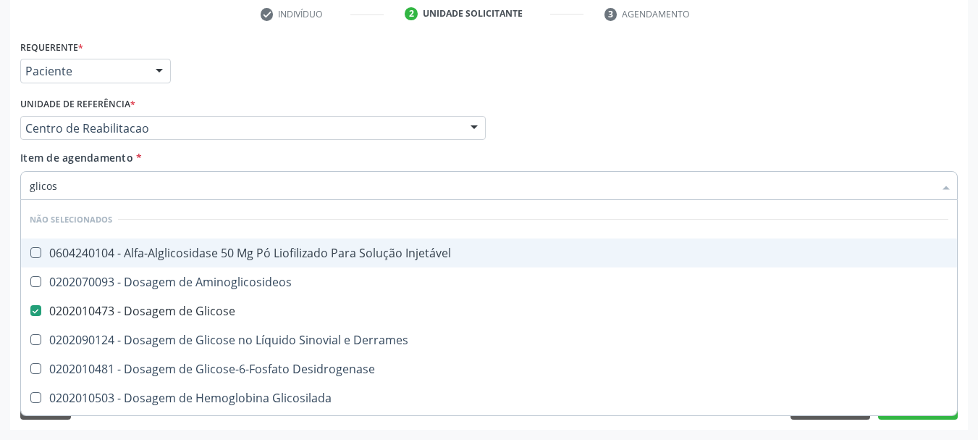
type input "glico"
checkbox Glicose "false"
checkbox Glicosilada "true"
type input "glic"
checkbox Glicosilada "false"
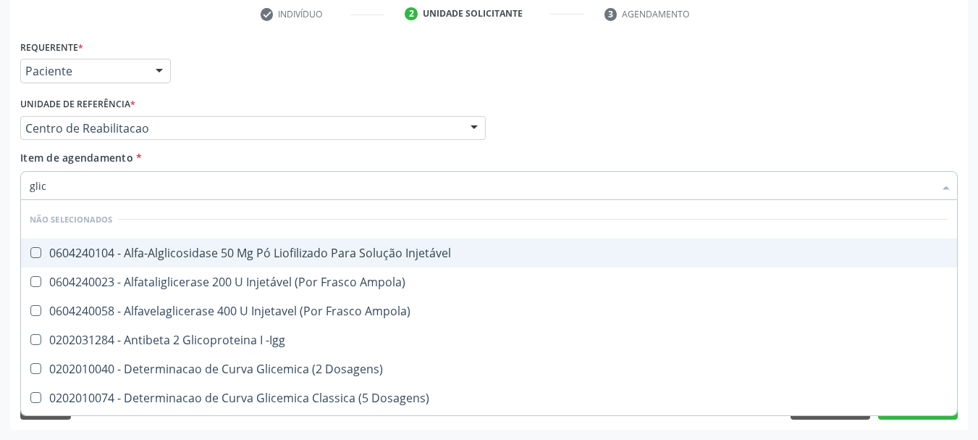
type input "gli"
checkbox Glicose "false"
checkbox Glicosilada "true"
type input "gl"
checkbox Glicose "false"
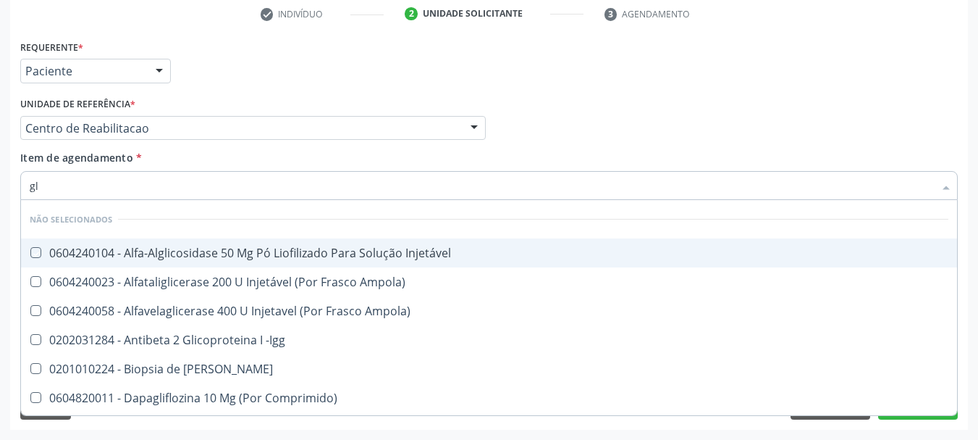
type input "g"
checkbox Injetável "true"
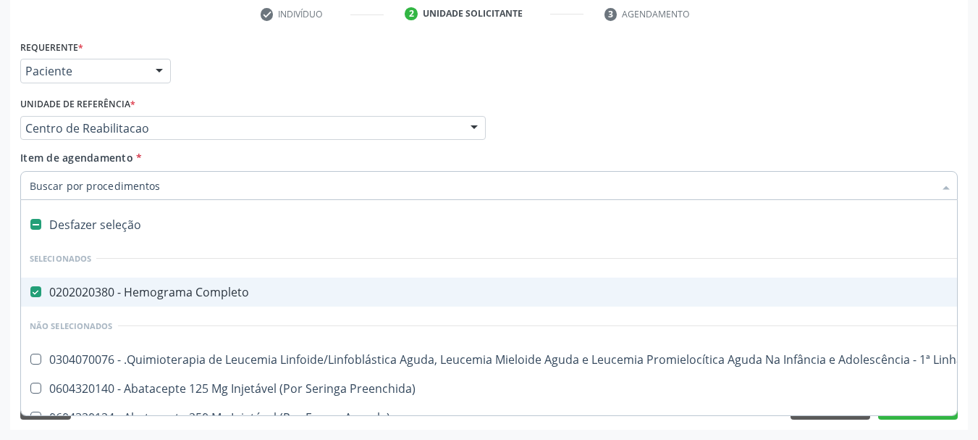
type input "u"
checkbox Completo "false"
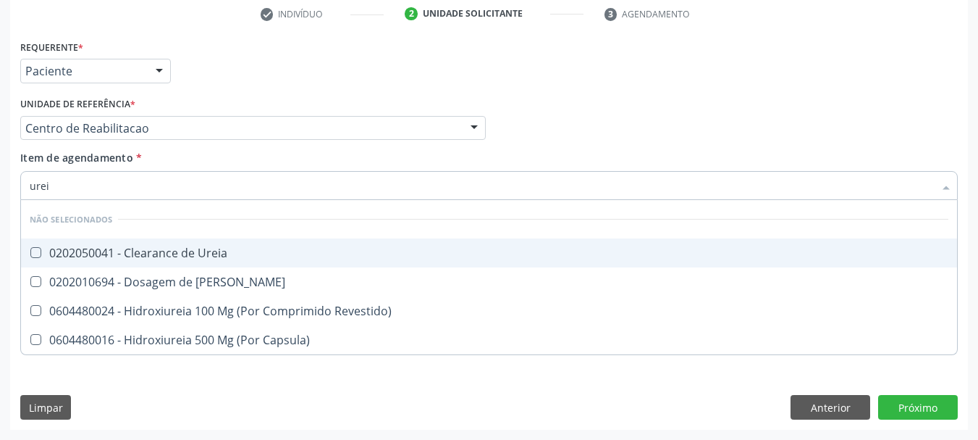
type input "ureia"
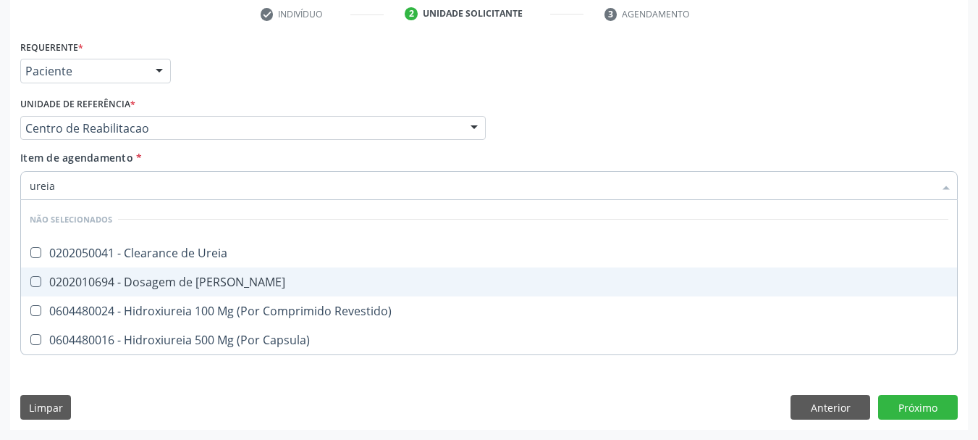
click at [179, 283] on div "0202010694 - Dosagem de [PERSON_NAME]" at bounding box center [489, 282] width 919 height 12
checkbox Ureia "true"
type input "ure"
checkbox Ureia "false"
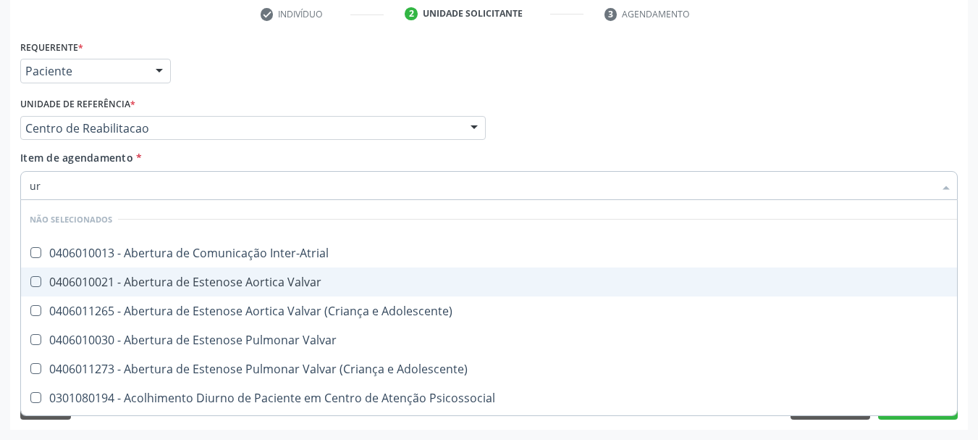
type input "u"
checkbox Inter-Atrial "true"
checkbox Ureia "false"
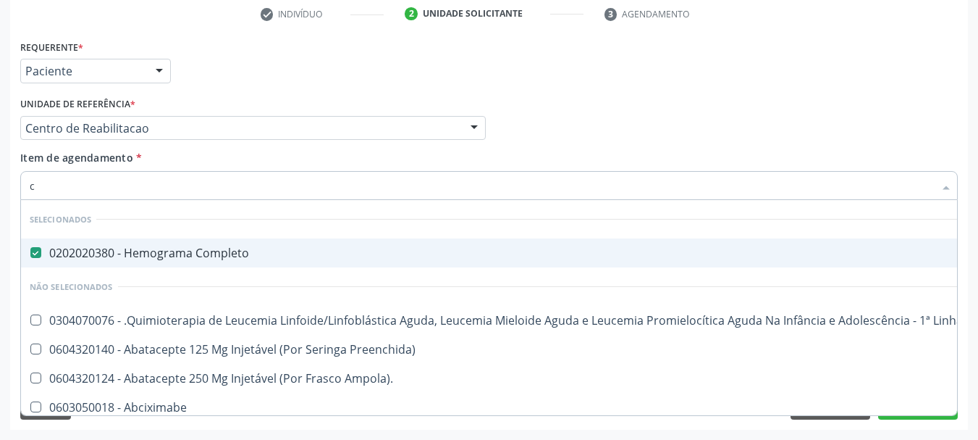
type input "cr"
checkbox Completo "false"
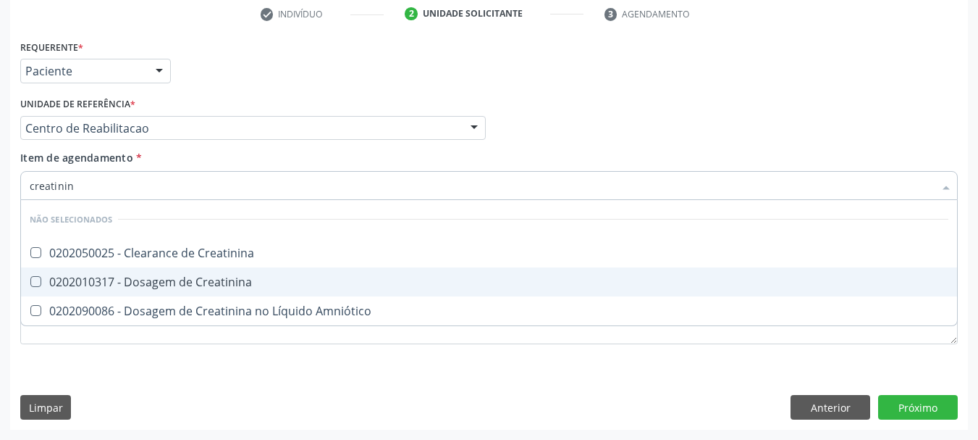
type input "creatinina"
click at [185, 280] on div "0202010317 - Dosagem de Creatinina" at bounding box center [489, 282] width 919 height 12
checkbox Creatinina "true"
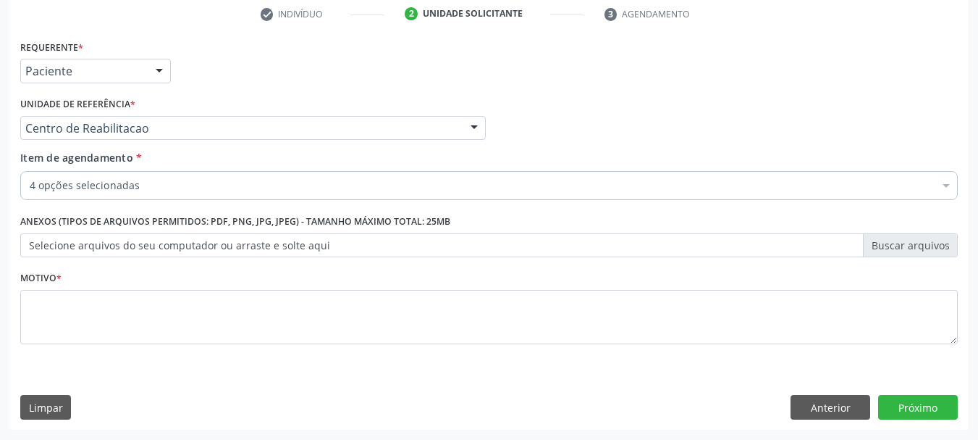
checkbox Completo "true"
checkbox Ureia "true"
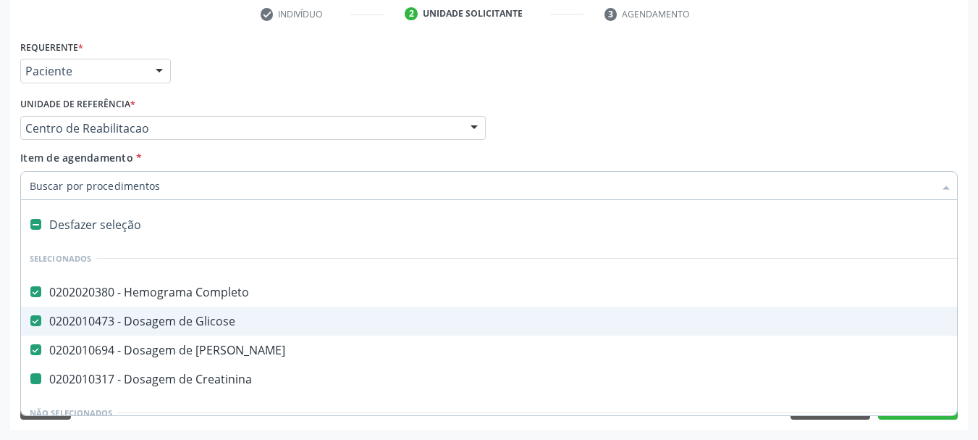
type input "t"
checkbox Creatinina "false"
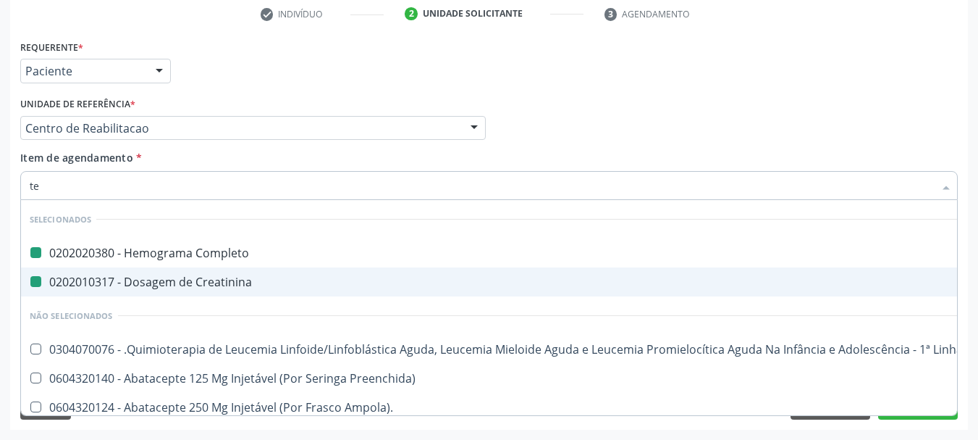
type input "tem"
checkbox Completo "false"
checkbox Creatinina "false"
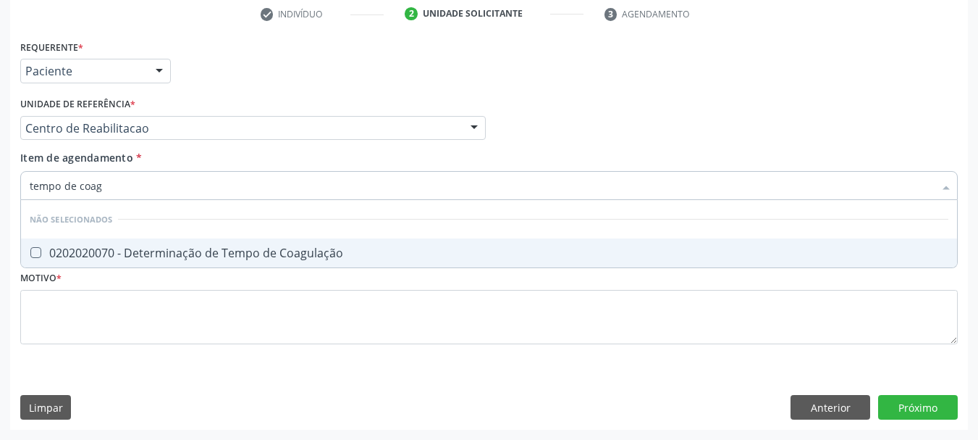
type input "tempo de coagu"
click at [209, 263] on span "0202020070 - Determinação de Tempo de Coagulação" at bounding box center [489, 252] width 936 height 29
checkbox Coagulação "true"
type input "tempo"
checkbox Coagulação "false"
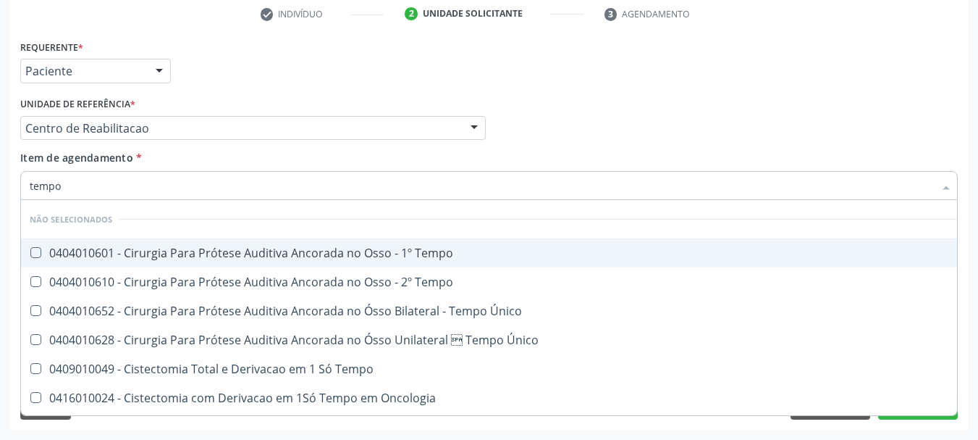
type input "temp"
checkbox Coagulação "false"
checkbox Euglobulina "true"
type input "t"
checkbox Tempo "true"
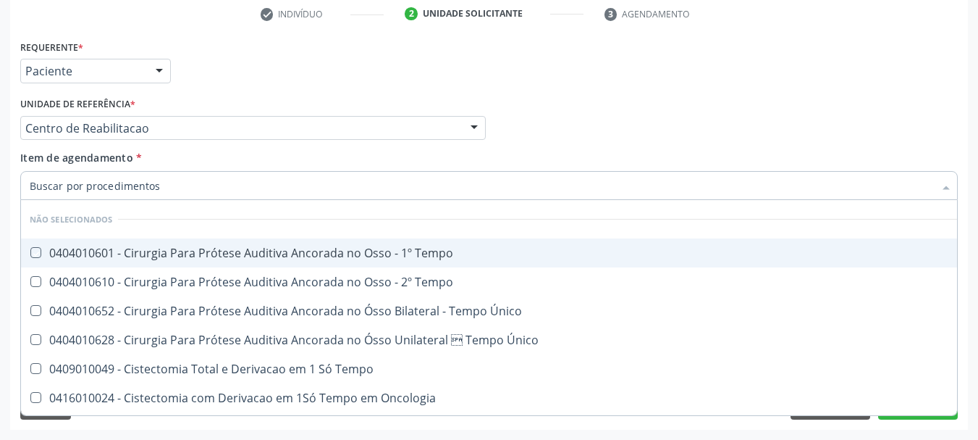
checkbox Tempo "true"
checkbox Único "true"
checkbox Euglobulina "false"
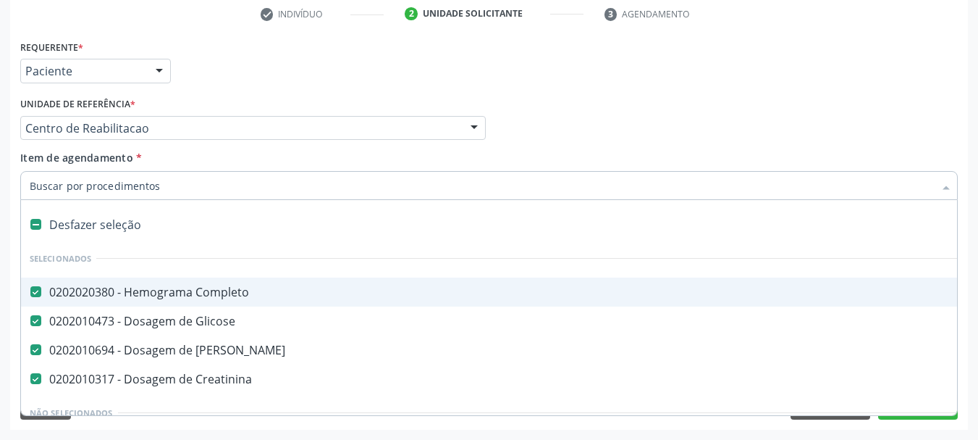
type input "u"
checkbox Creatinina "false"
checkbox Inteiro "true"
checkbox Ureia "false"
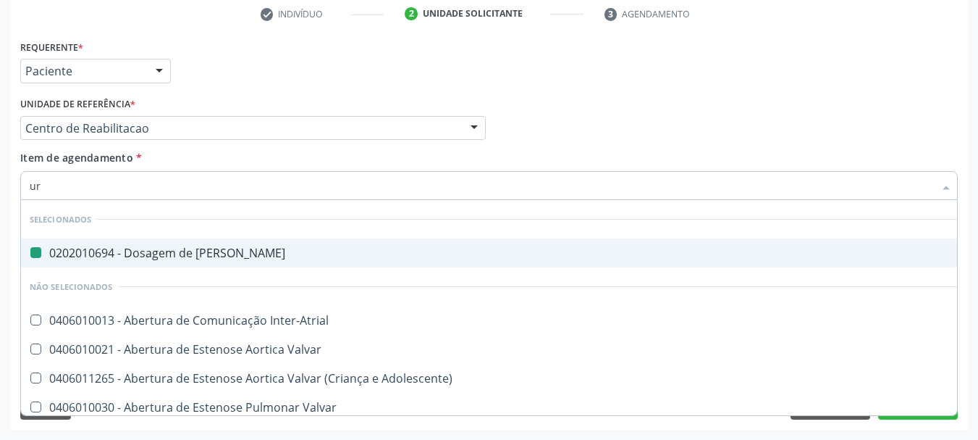
type input "uri"
checkbox Ureia "false"
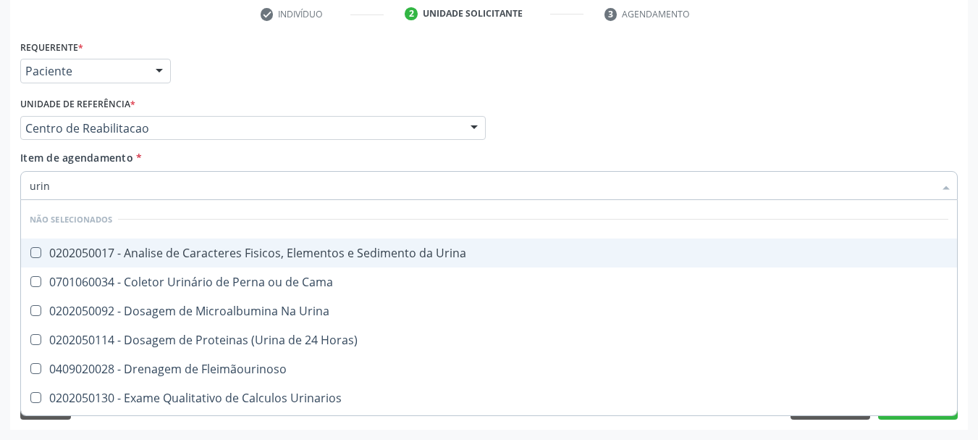
type input "urina"
click at [209, 263] on span "0202050017 - Analise de Caracteres Fisicos, Elementos e Sedimento da Urina" at bounding box center [489, 252] width 936 height 29
checkbox Urina "true"
click at [595, 141] on div "Profissional Solicitante Por favor, selecione a Unidade de Atendimento primeiro…" at bounding box center [489, 121] width 945 height 56
checkbox Urinarios "true"
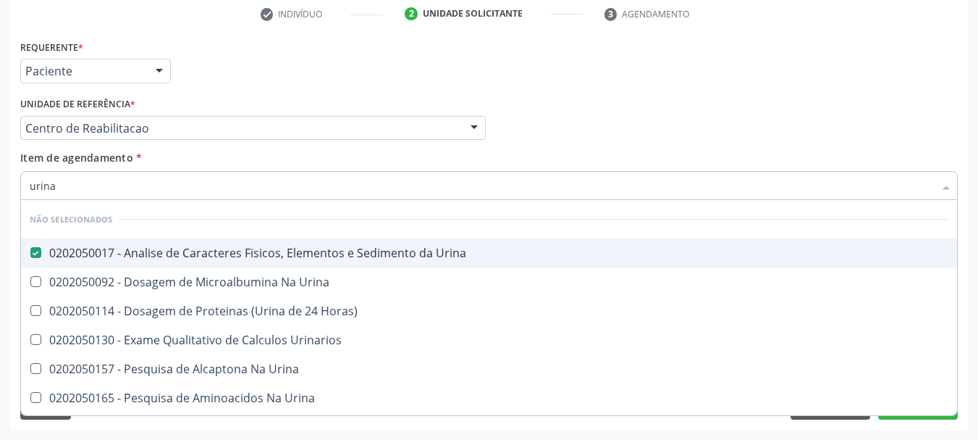
checkbox Urina "true"
checkbox Horas\) "true"
checkbox Urina "true"
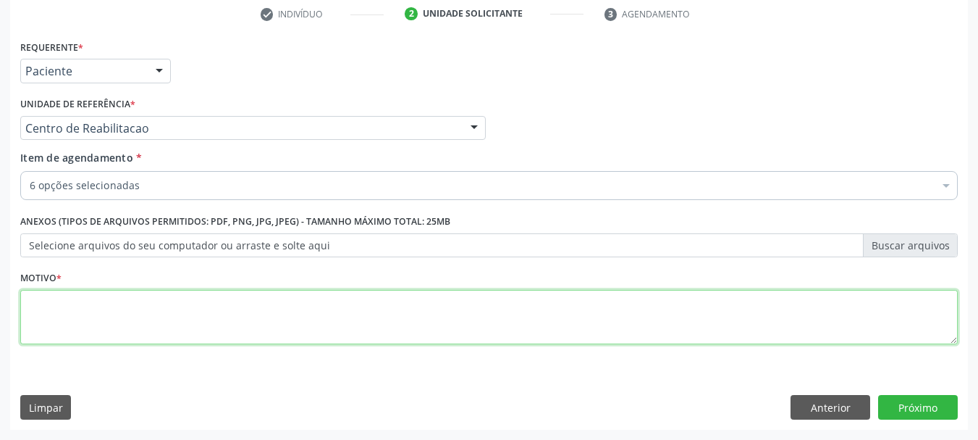
click at [90, 327] on textarea at bounding box center [489, 317] width 938 height 55
type textarea "..."
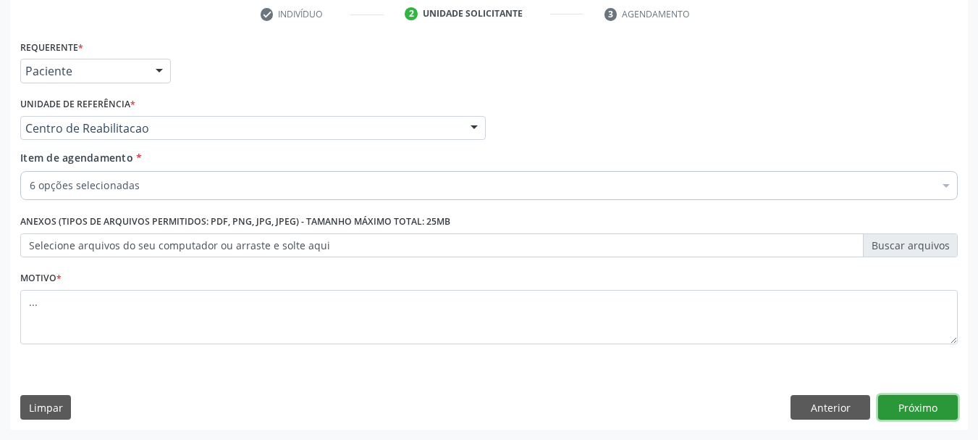
click at [895, 398] on button "Próximo" at bounding box center [918, 407] width 80 height 25
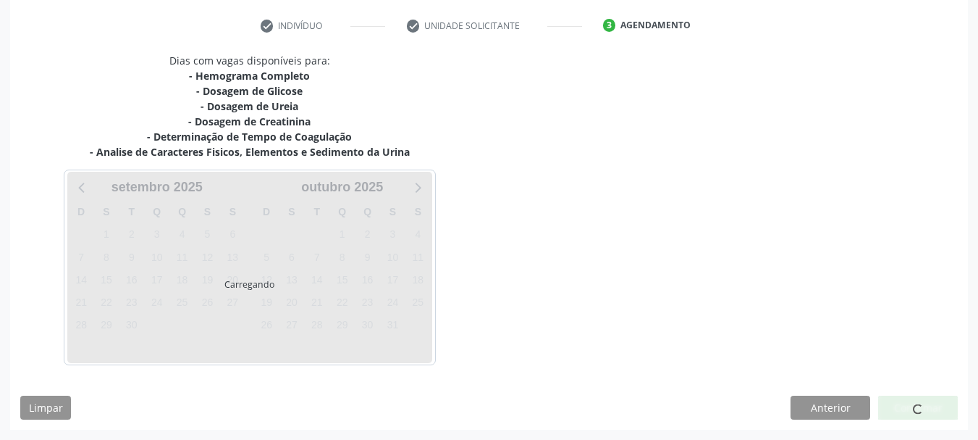
scroll to position [267, 0]
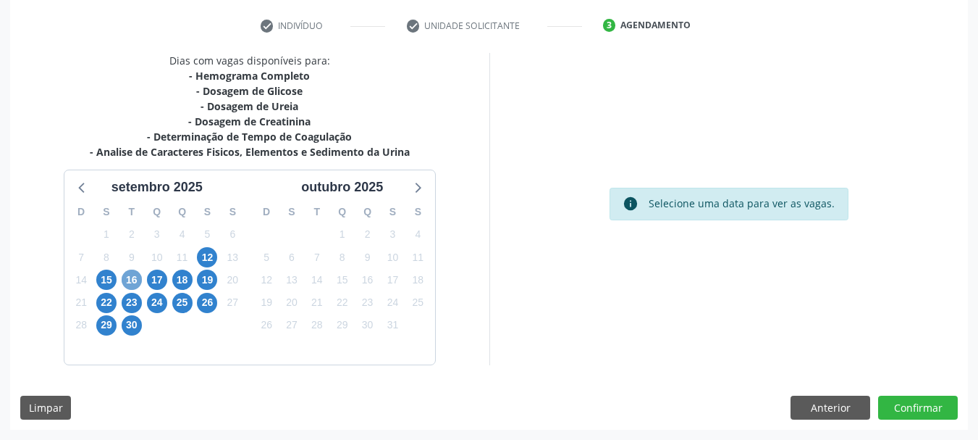
click at [140, 274] on span "16" at bounding box center [132, 279] width 20 height 20
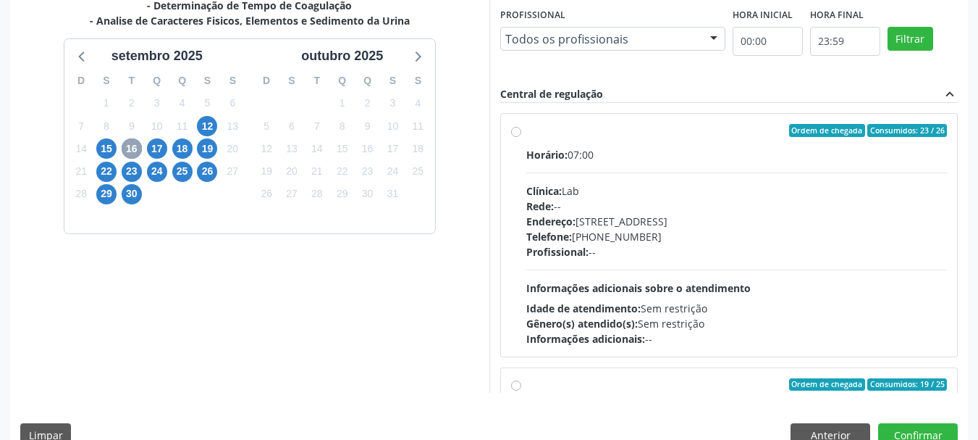
scroll to position [426, 0]
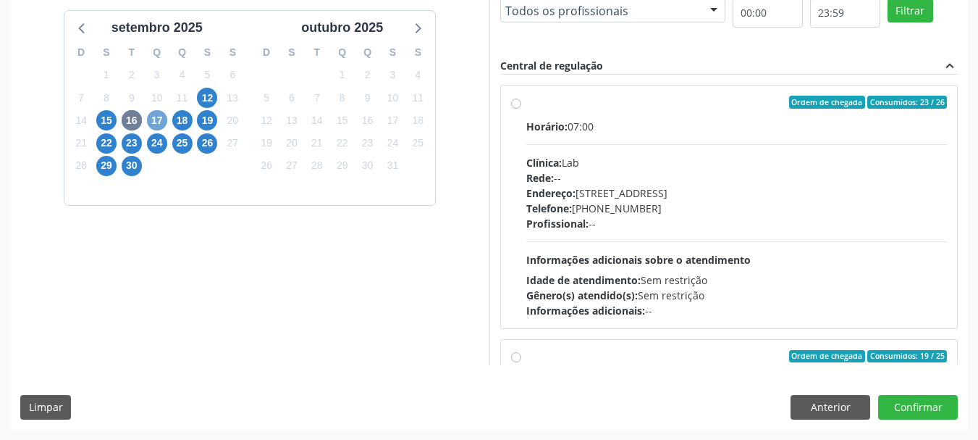
click at [158, 122] on span "17" at bounding box center [157, 120] width 20 height 20
click at [182, 112] on span "18" at bounding box center [182, 120] width 20 height 20
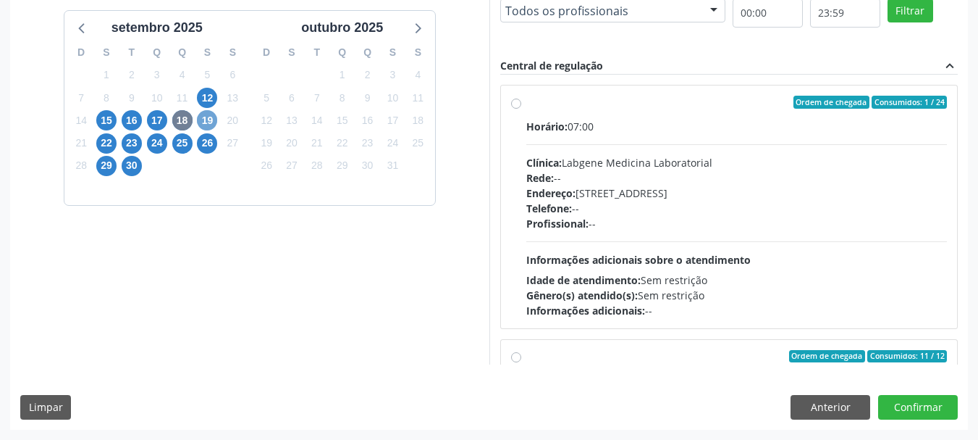
click at [209, 125] on span "19" at bounding box center [207, 120] width 20 height 20
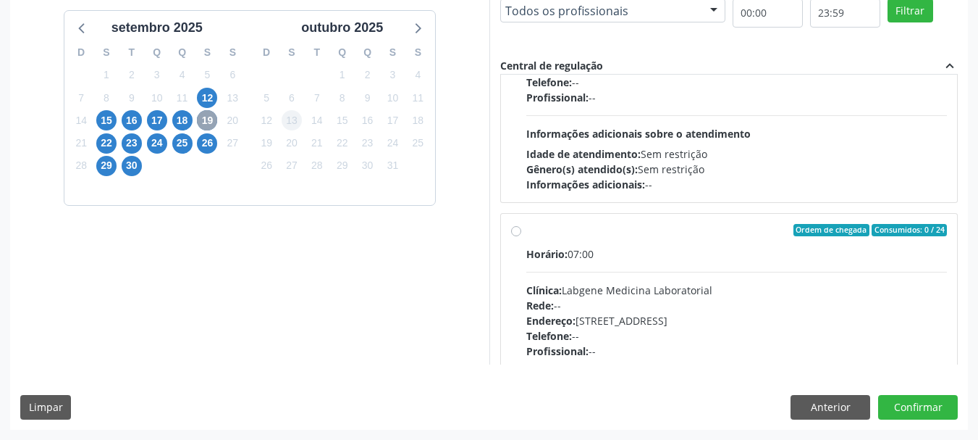
scroll to position [145, 0]
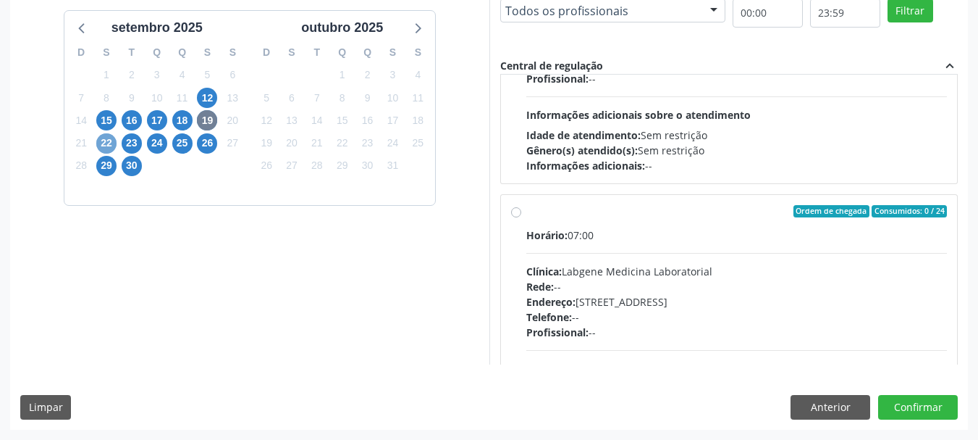
click at [109, 138] on span "22" at bounding box center [106, 143] width 20 height 20
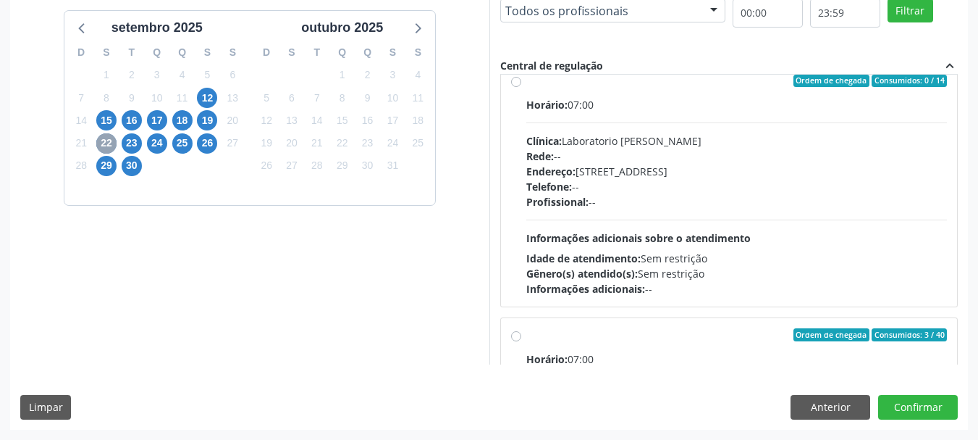
scroll to position [435, 0]
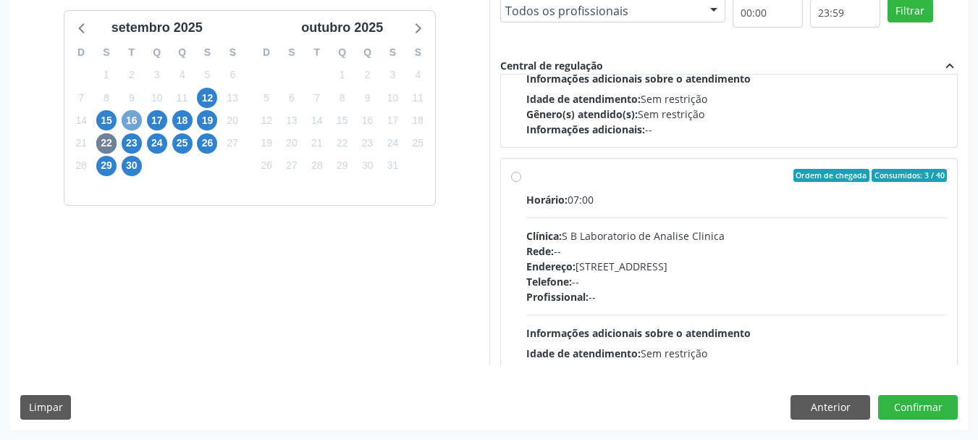
click at [133, 117] on span "16" at bounding box center [132, 120] width 20 height 20
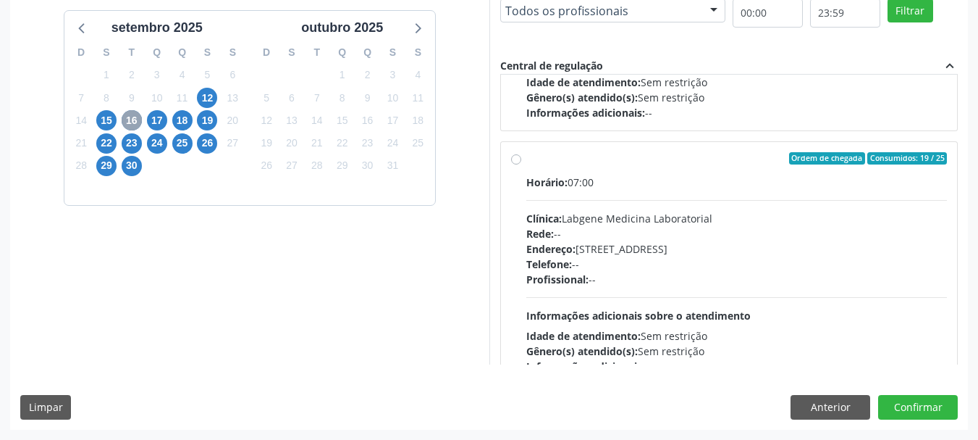
scroll to position [228, 0]
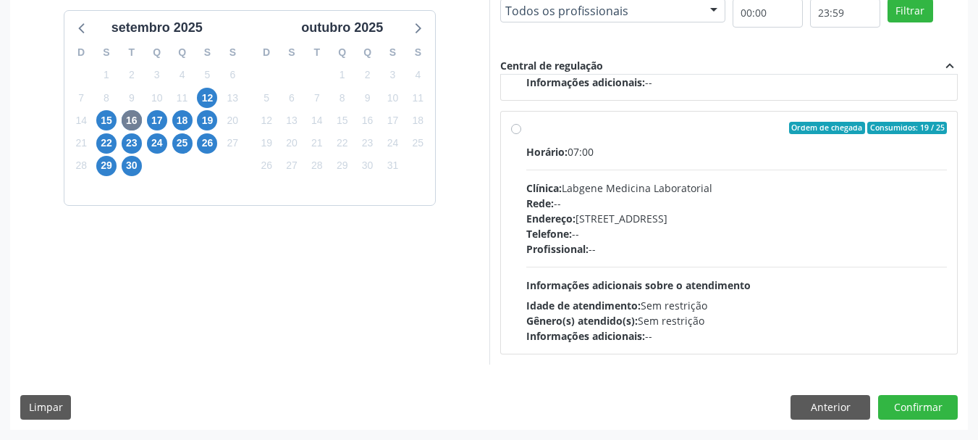
click at [527, 125] on label "Ordem de chegada Consumidos: 19 / 25 Horário: 07:00 Clínica: Labgene Medicina L…" at bounding box center [738, 233] width 422 height 222
click at [516, 125] on input "Ordem de chegada Consumidos: 19 / 25 Horário: 07:00 Clínica: Labgene Medicina L…" at bounding box center [516, 128] width 10 height 13
radio input "true"
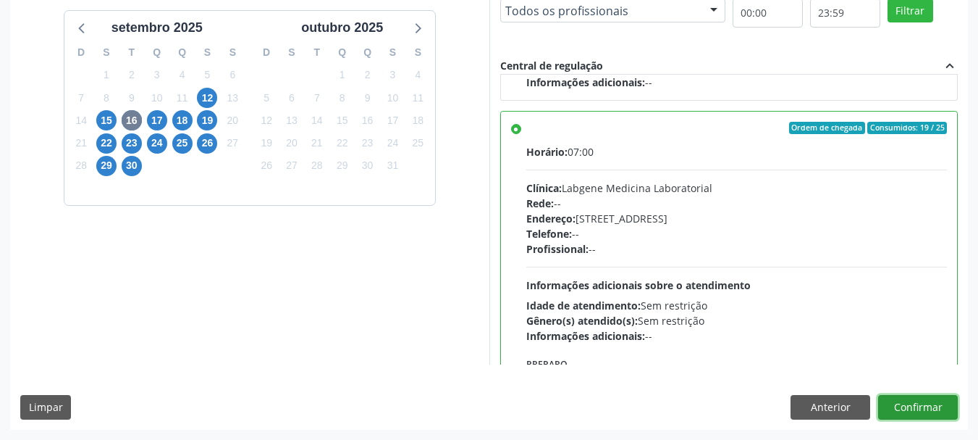
click at [903, 402] on button "Confirmar" at bounding box center [918, 407] width 80 height 25
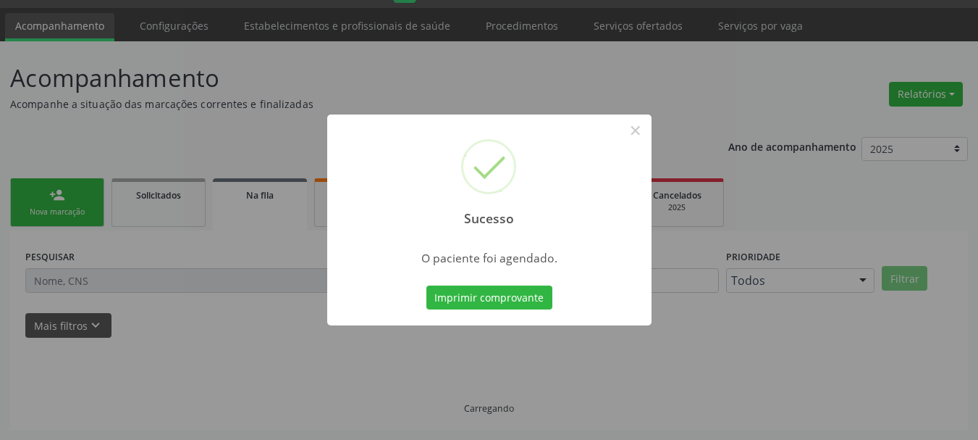
scroll to position [38, 0]
click at [507, 290] on button "Imprimir comprovante" at bounding box center [490, 297] width 126 height 25
